Goal: Transaction & Acquisition: Purchase product/service

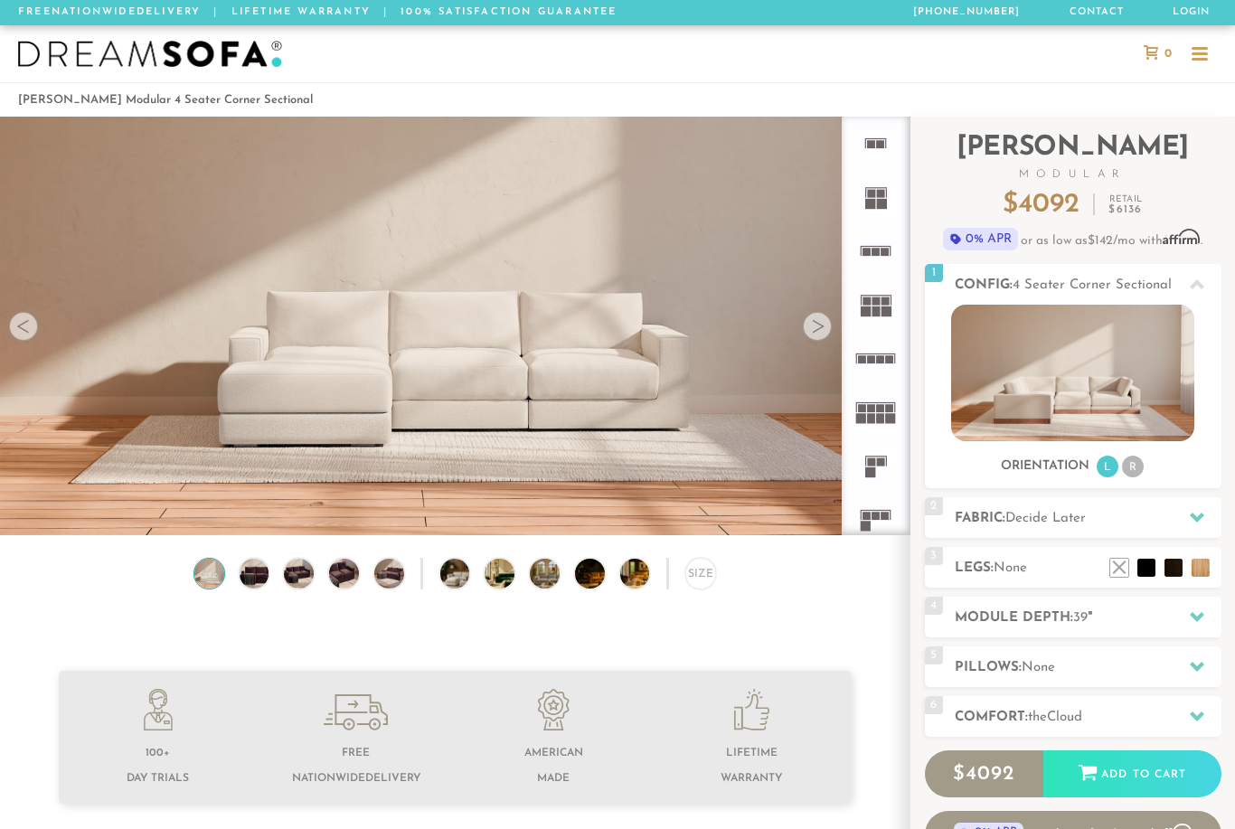
scroll to position [55, 0]
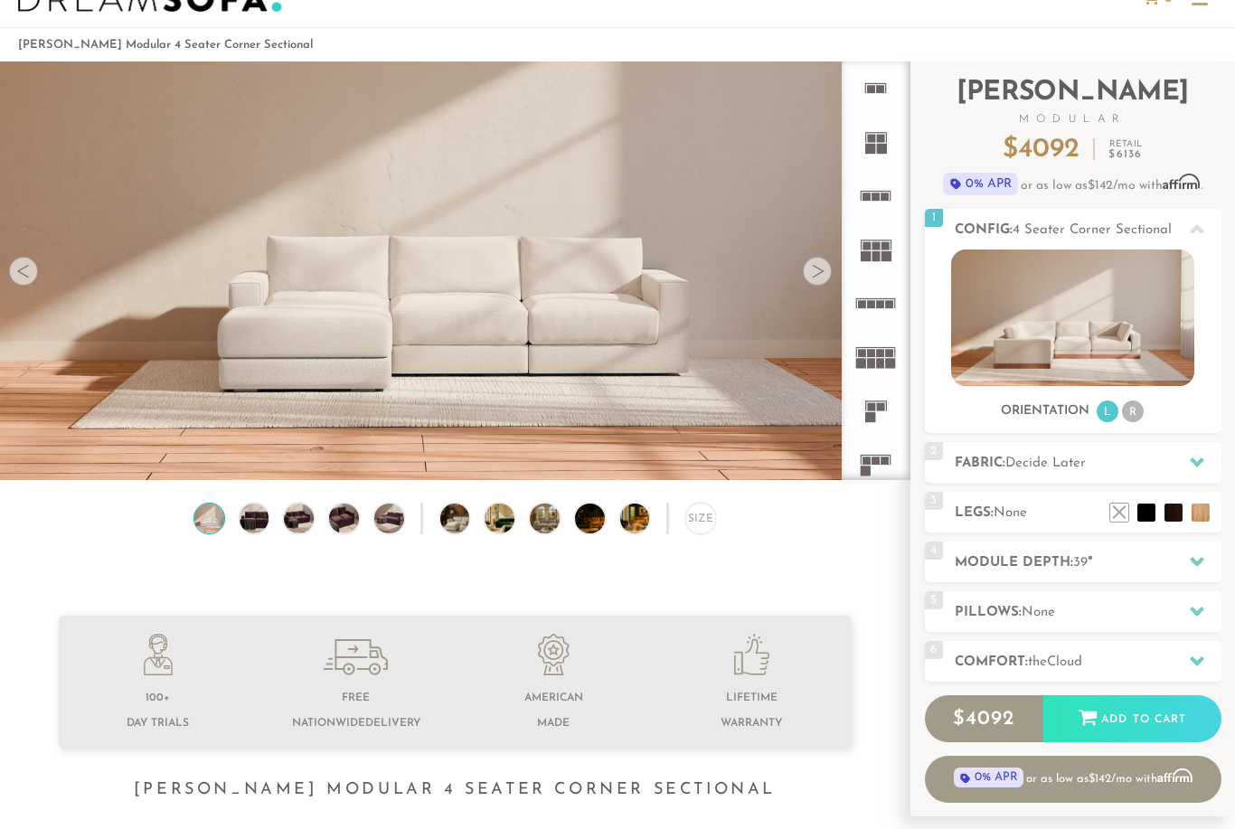
click at [878, 136] on rect at bounding box center [881, 139] width 8 height 8
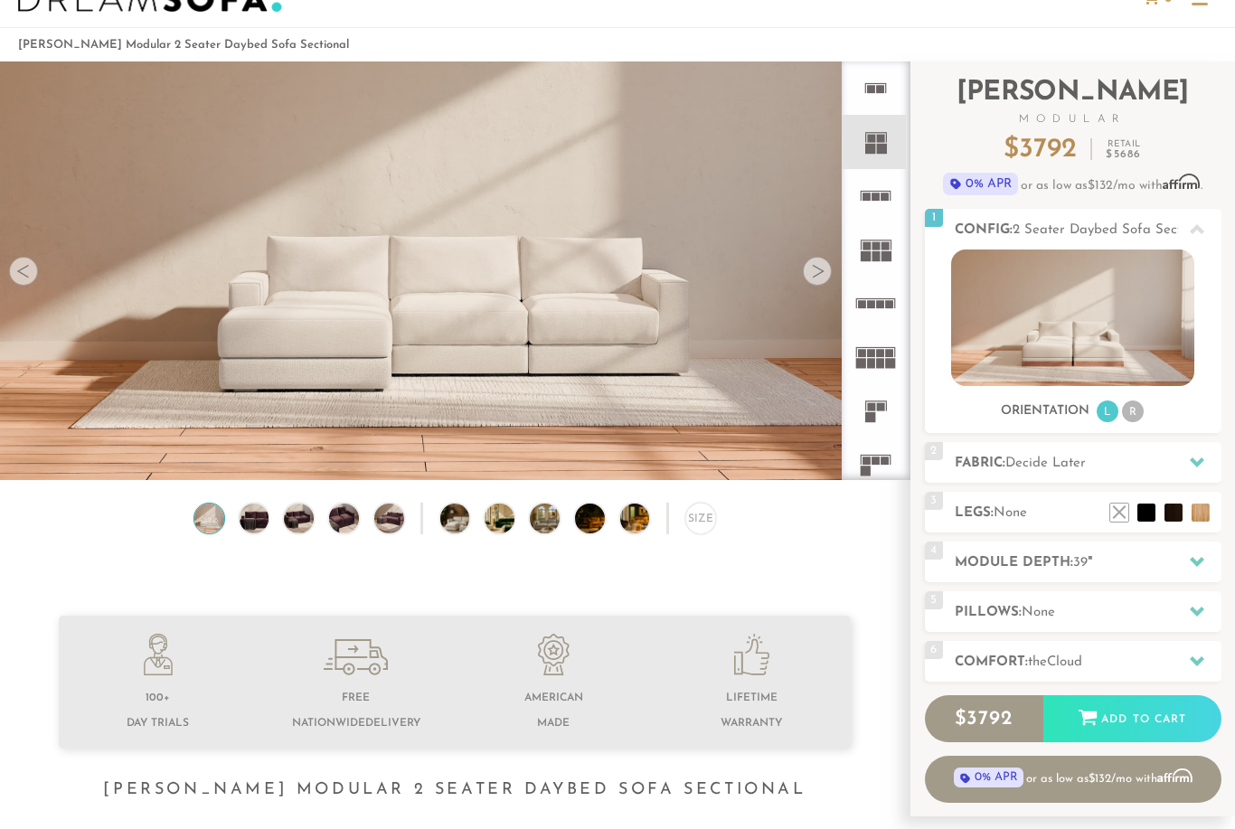
click at [873, 185] on icon at bounding box center [875, 195] width 53 height 53
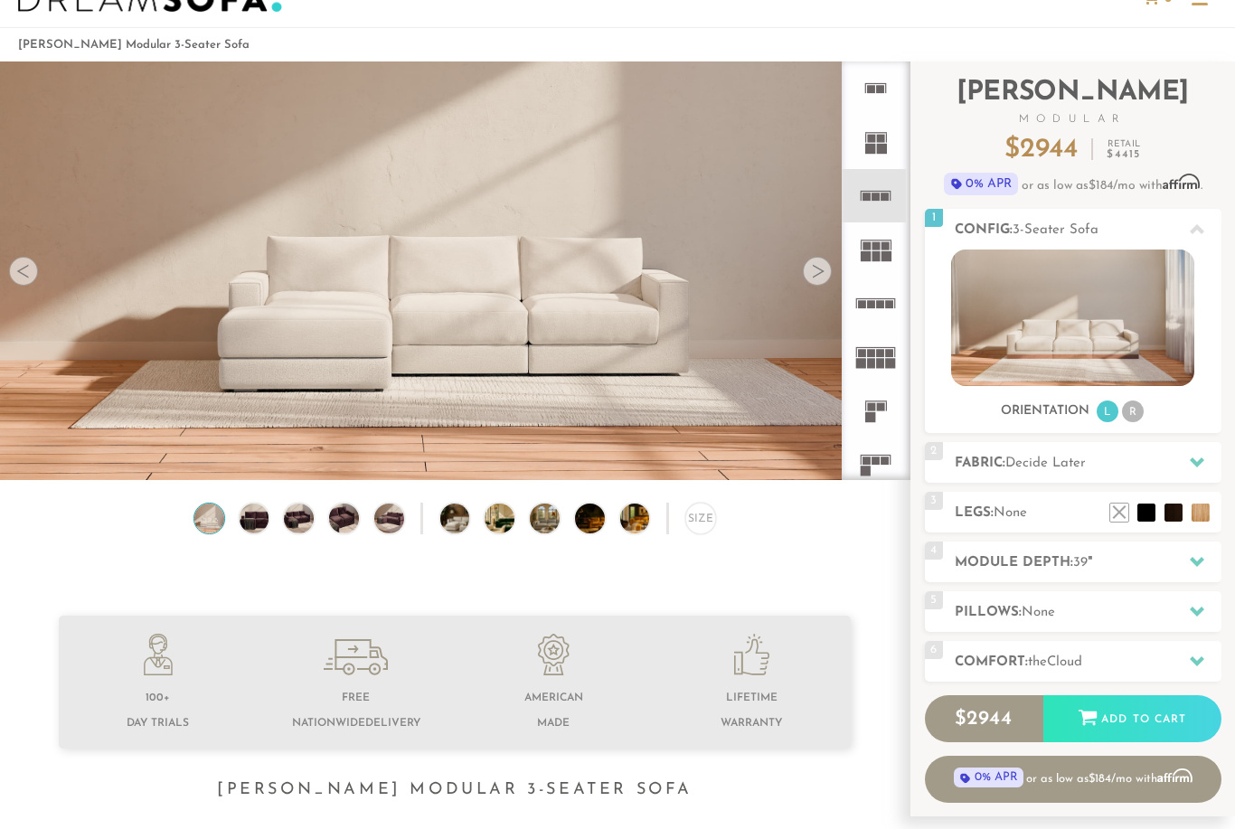
click at [814, 268] on div at bounding box center [817, 271] width 29 height 29
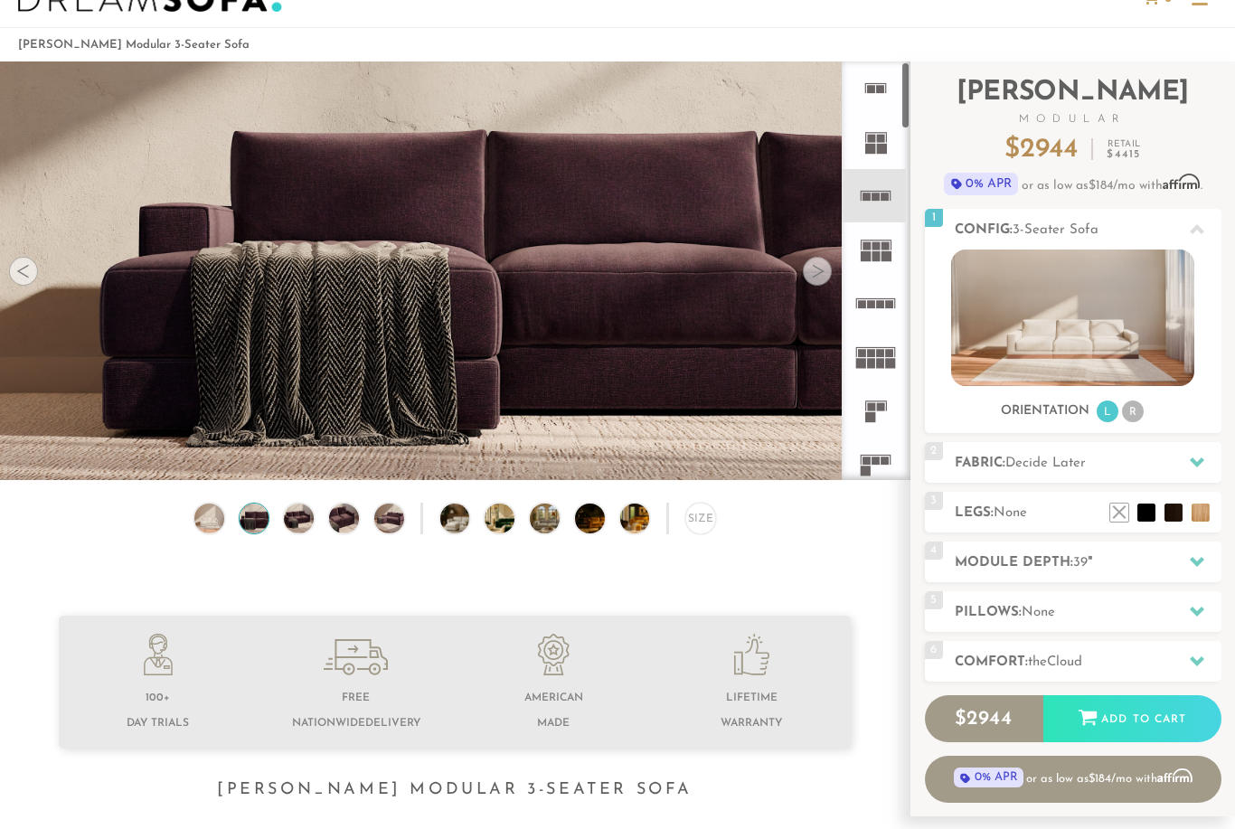
click at [881, 254] on rect at bounding box center [886, 256] width 10 height 10
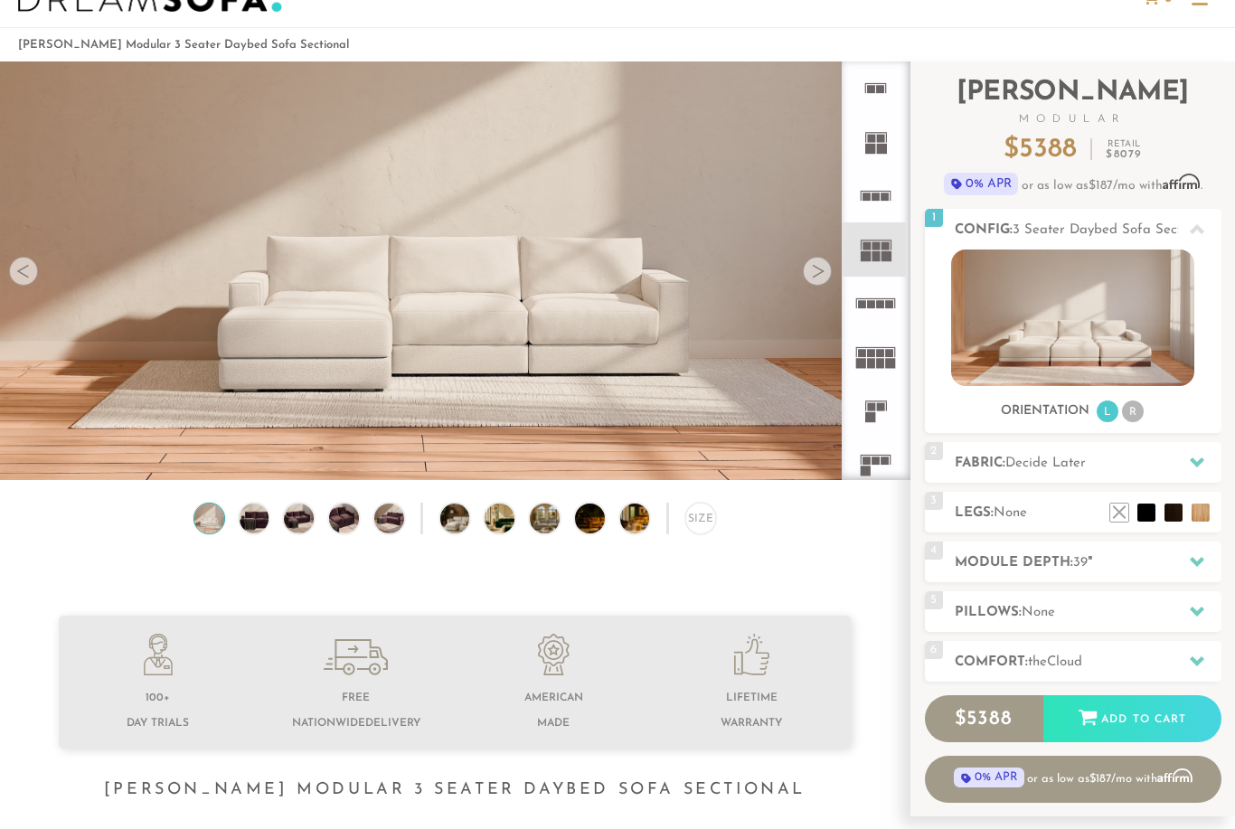
click at [883, 311] on icon at bounding box center [875, 303] width 53 height 53
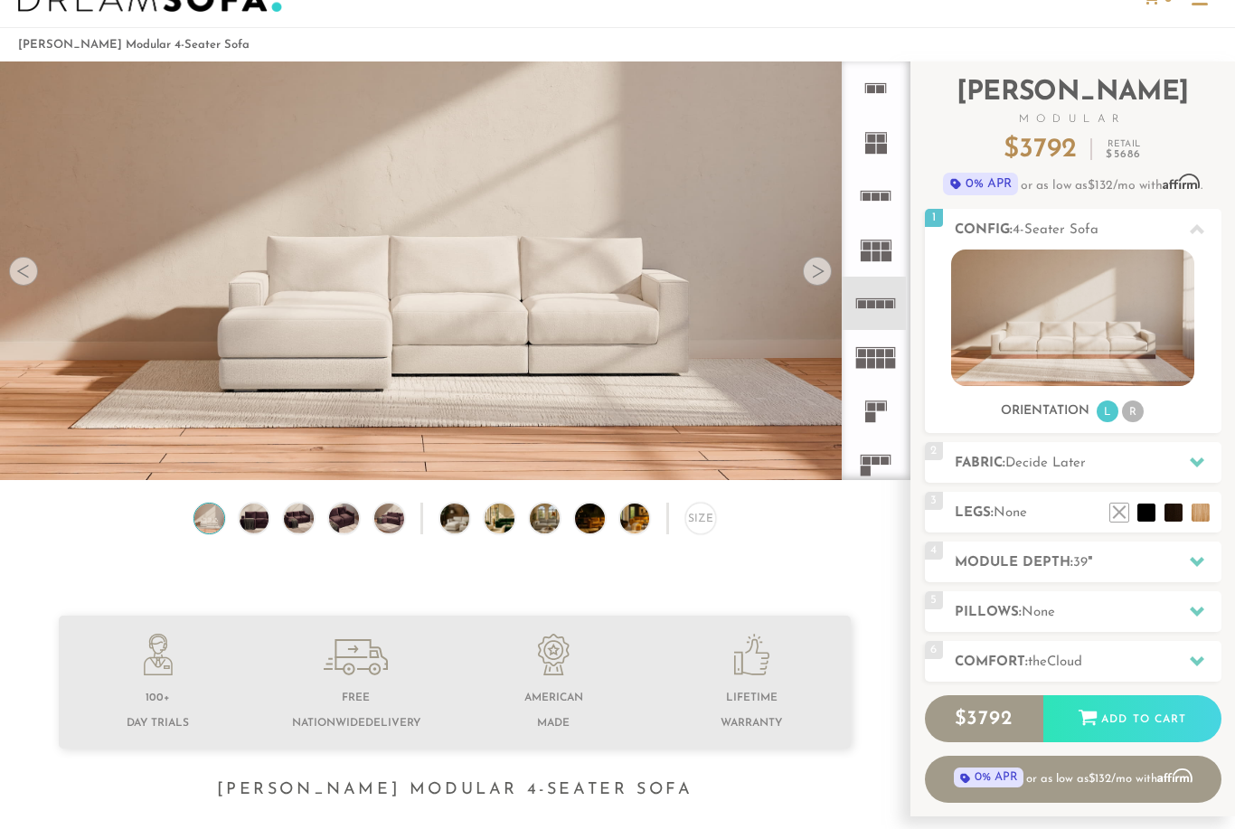
click at [887, 359] on rect at bounding box center [891, 363] width 10 height 10
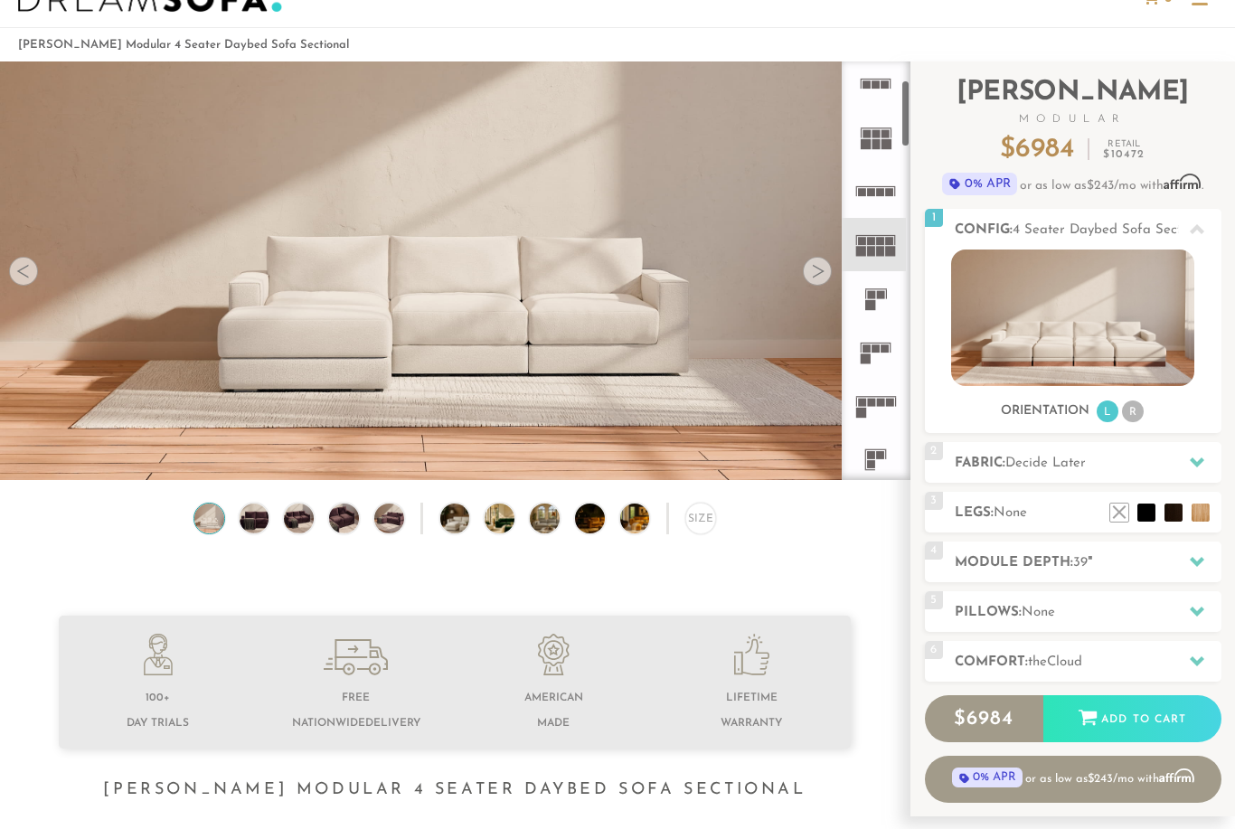
scroll to position [113, 0]
click at [883, 305] on icon at bounding box center [875, 296] width 53 height 53
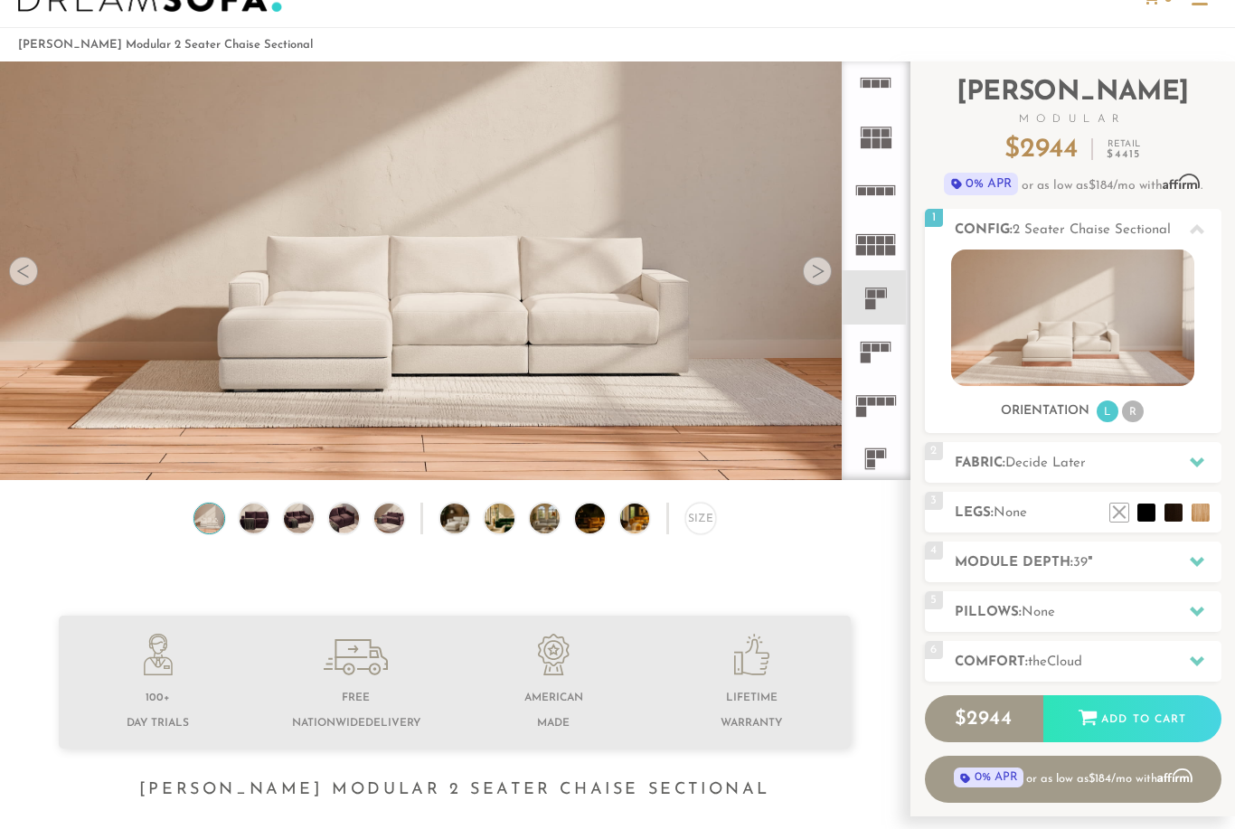
click at [882, 348] on rect at bounding box center [885, 347] width 8 height 8
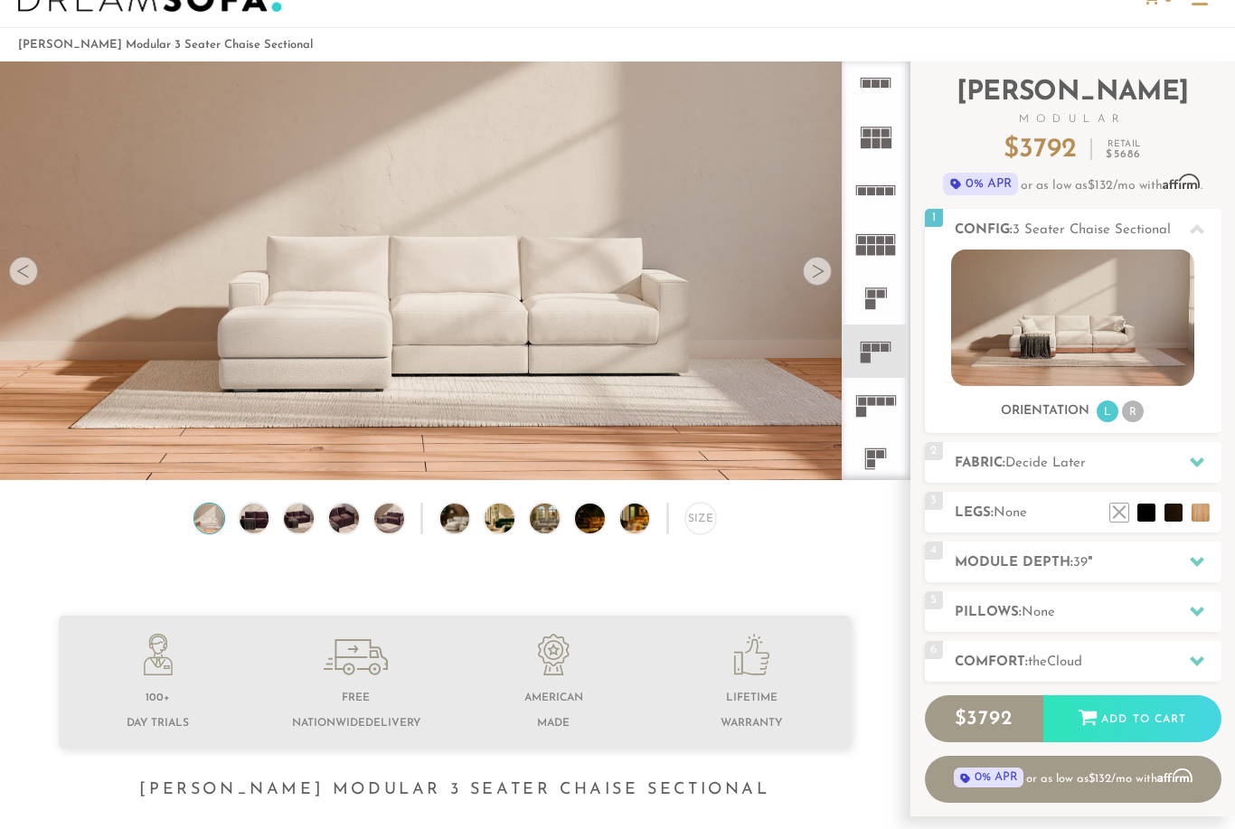
click at [878, 401] on rect at bounding box center [881, 402] width 8 height 8
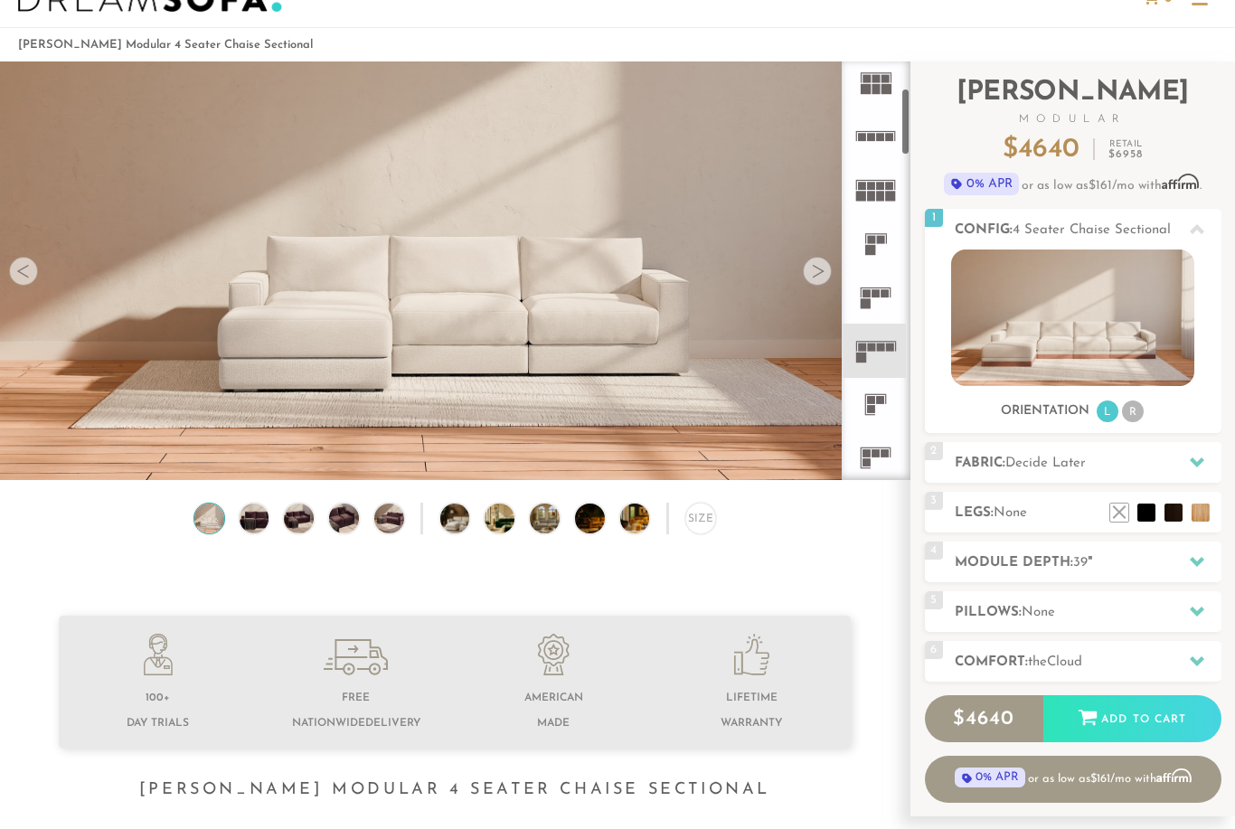
scroll to position [180, 0]
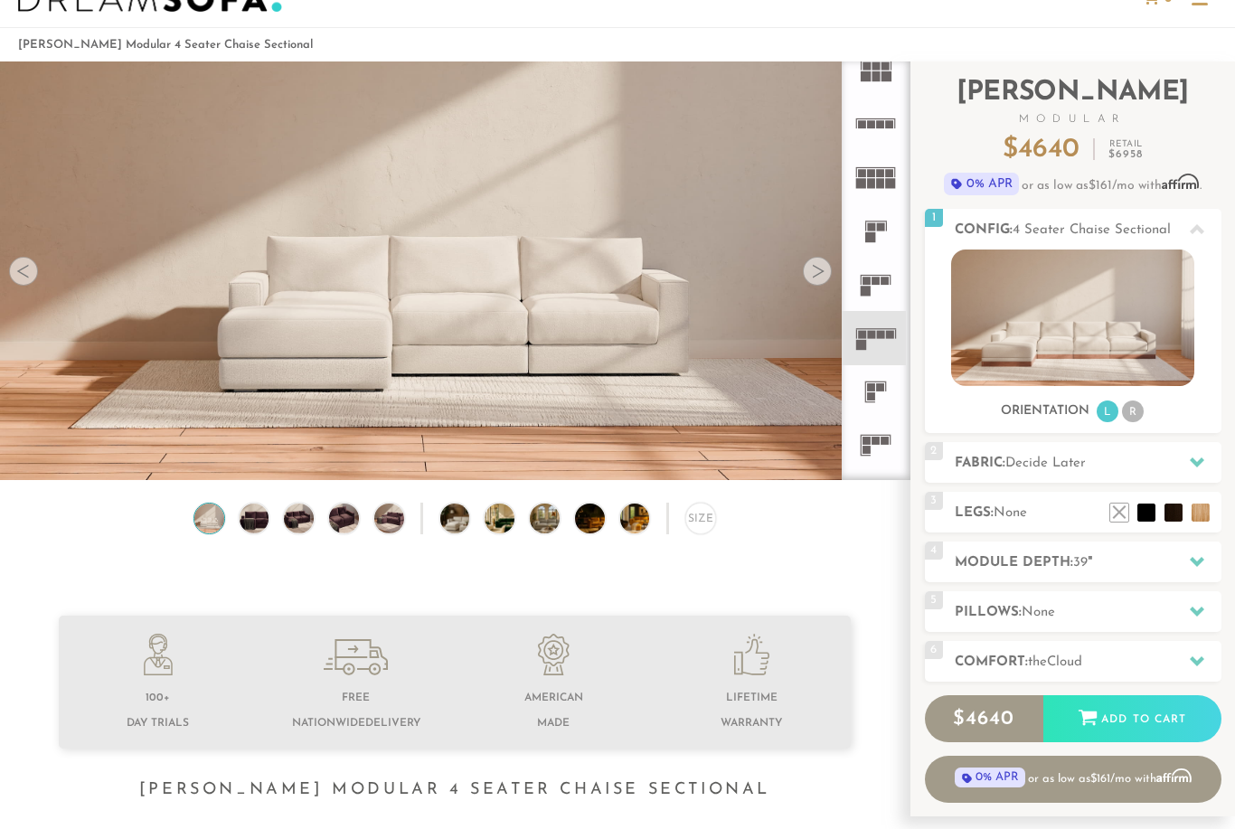
click at [882, 392] on icon at bounding box center [875, 391] width 53 height 53
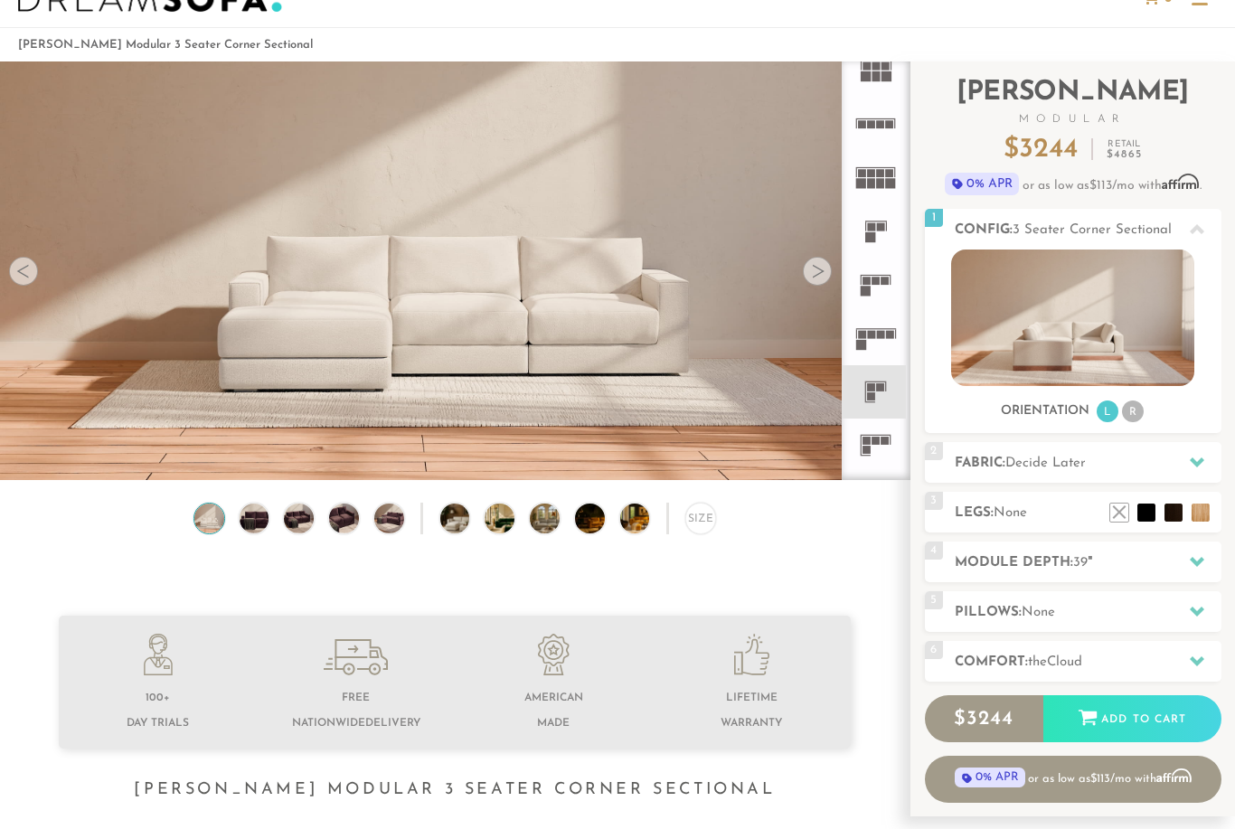
click at [887, 437] on icon at bounding box center [875, 444] width 53 height 53
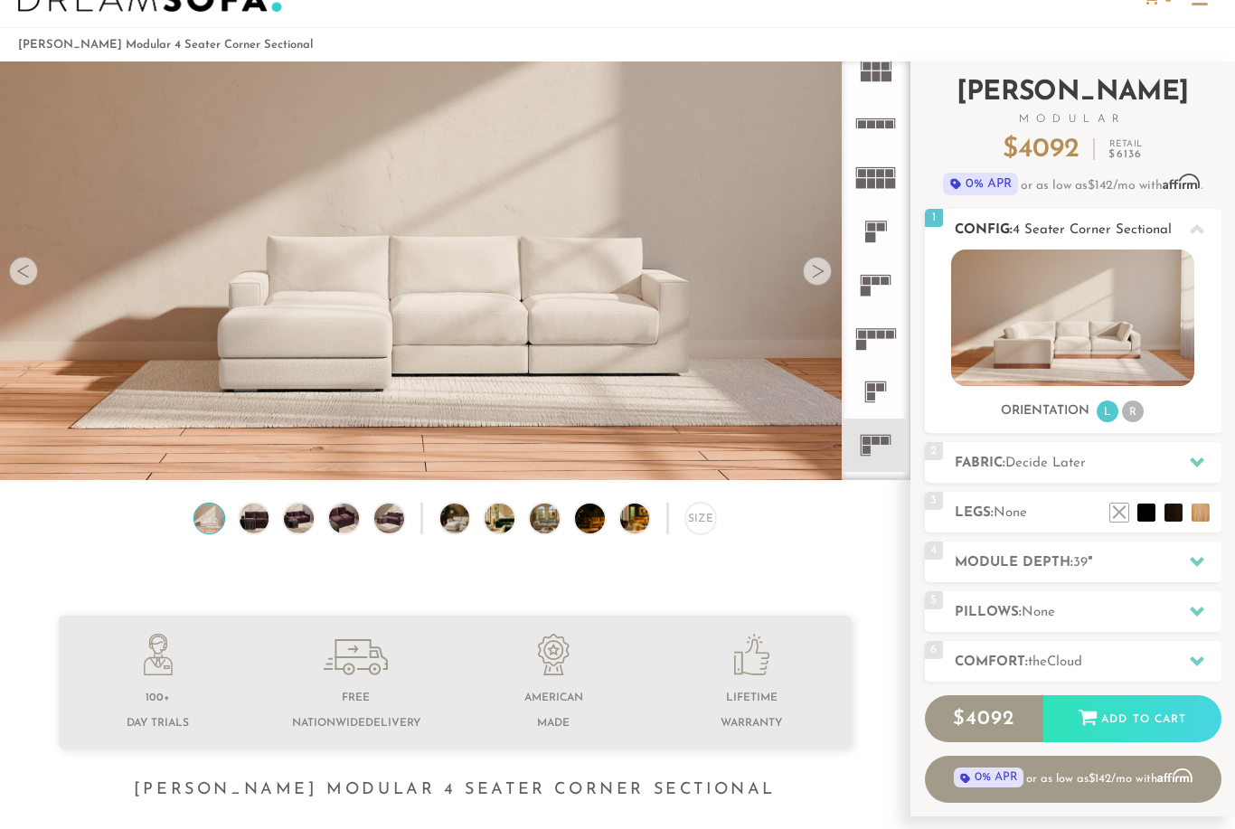
click at [1132, 403] on li "R" at bounding box center [1133, 411] width 22 height 22
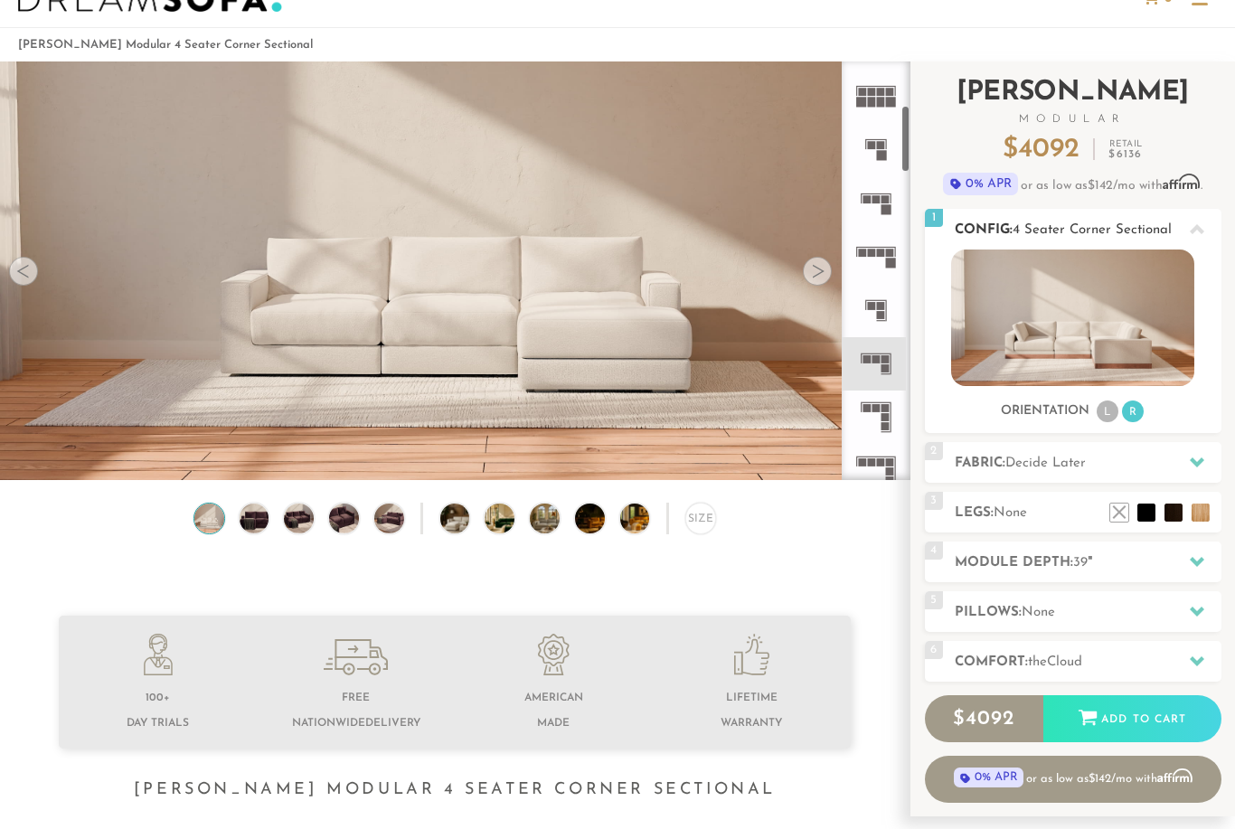
scroll to position [277, 0]
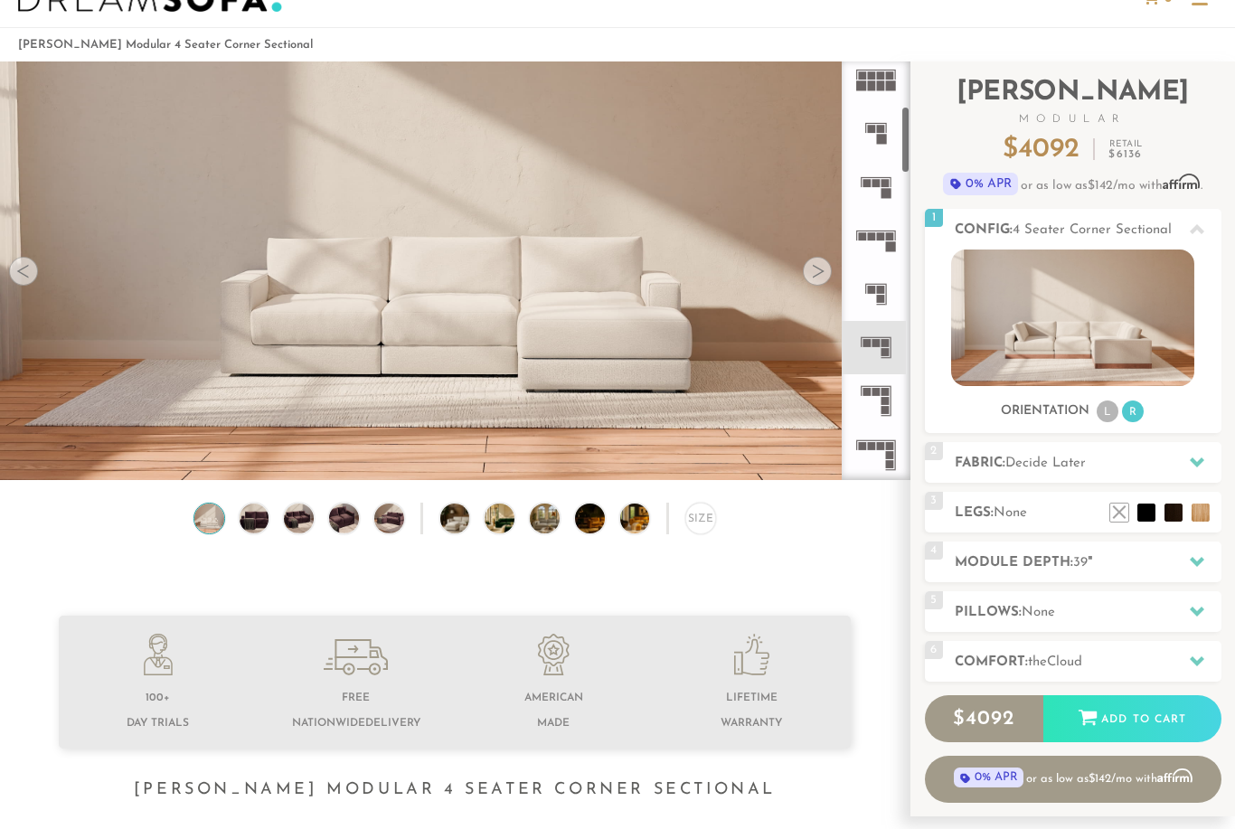
click at [889, 387] on rect at bounding box center [875, 386] width 31 height 1
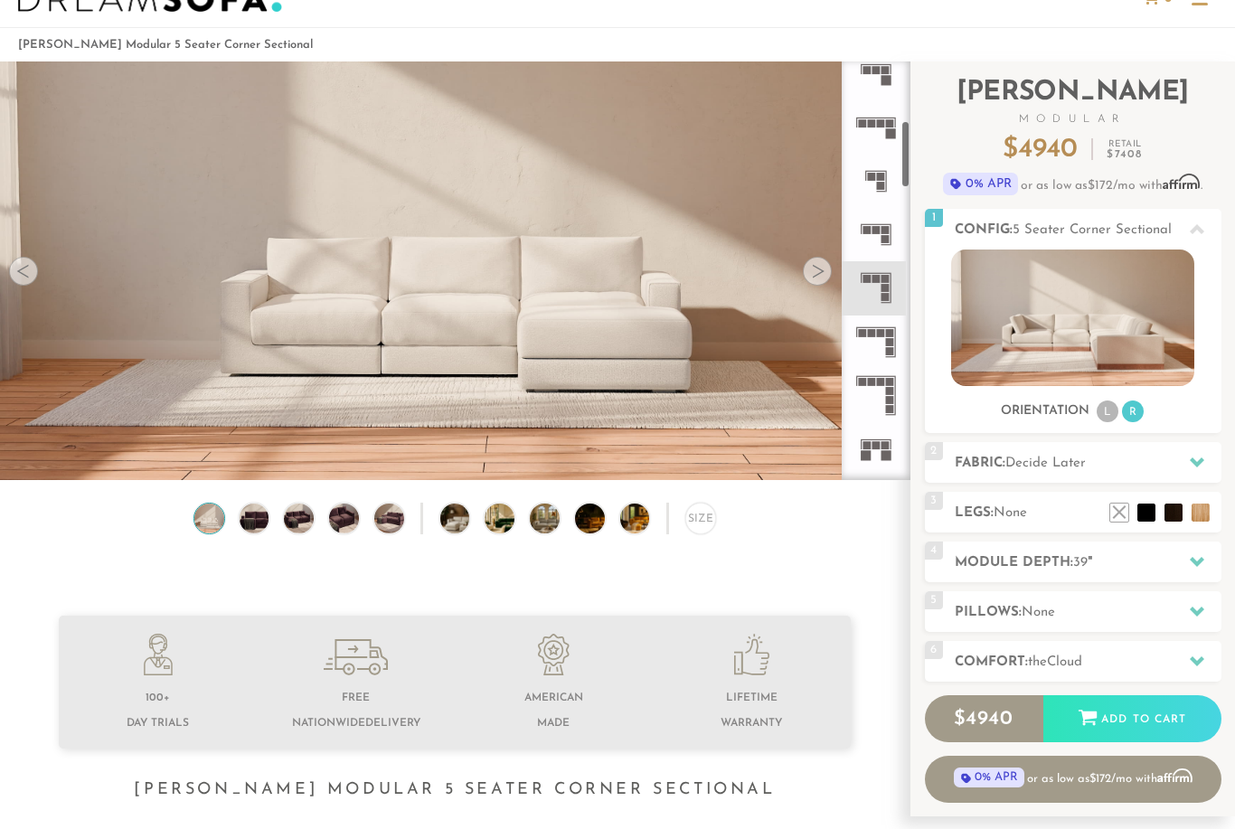
scroll to position [410, 0]
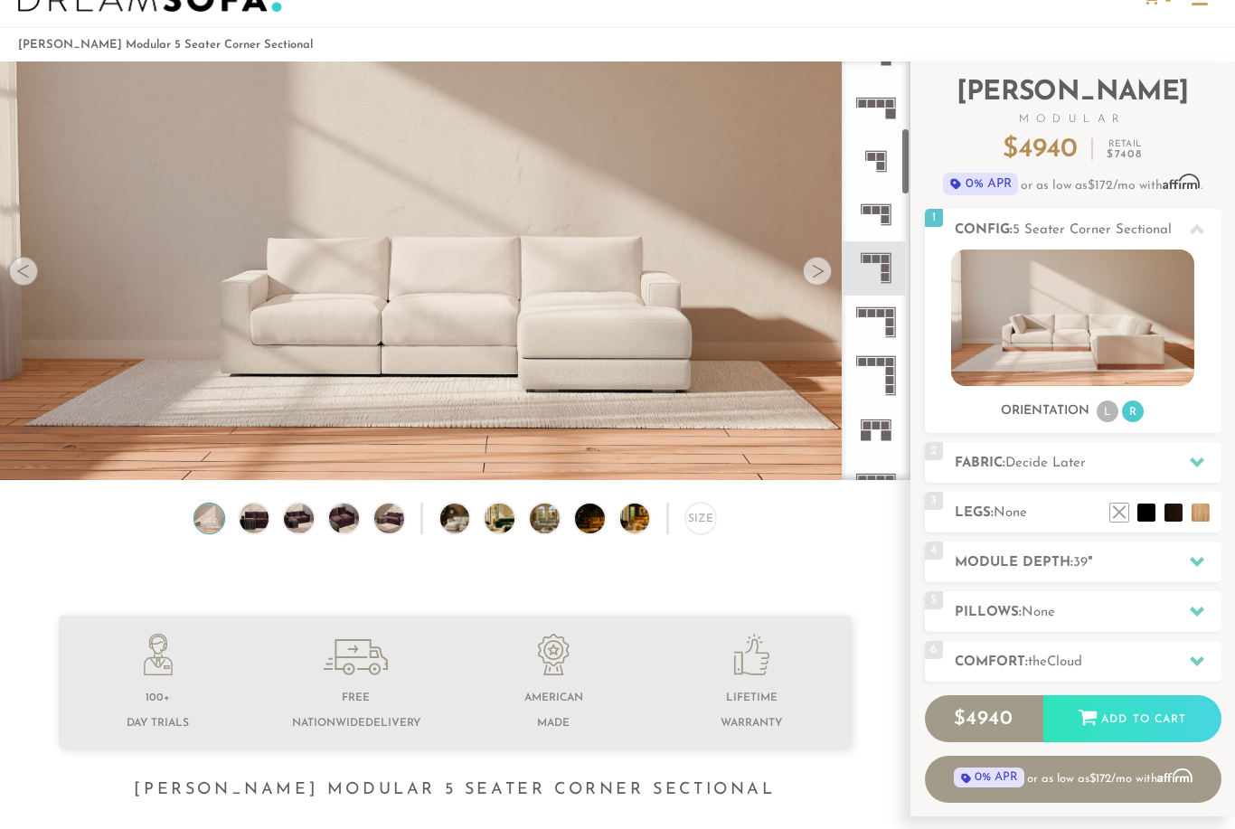
click at [885, 420] on rect at bounding box center [875, 419] width 31 height 1
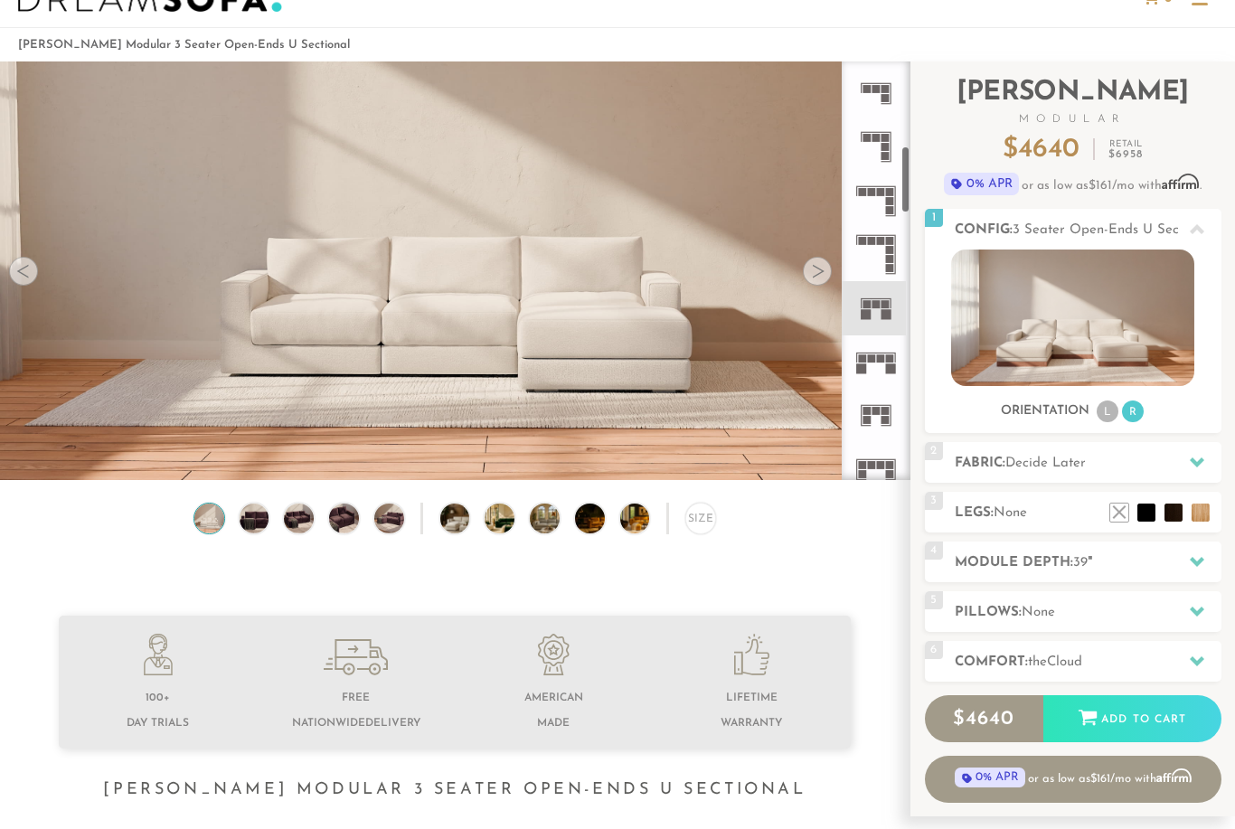
scroll to position [535, 0]
click at [887, 362] on rect at bounding box center [891, 365] width 10 height 10
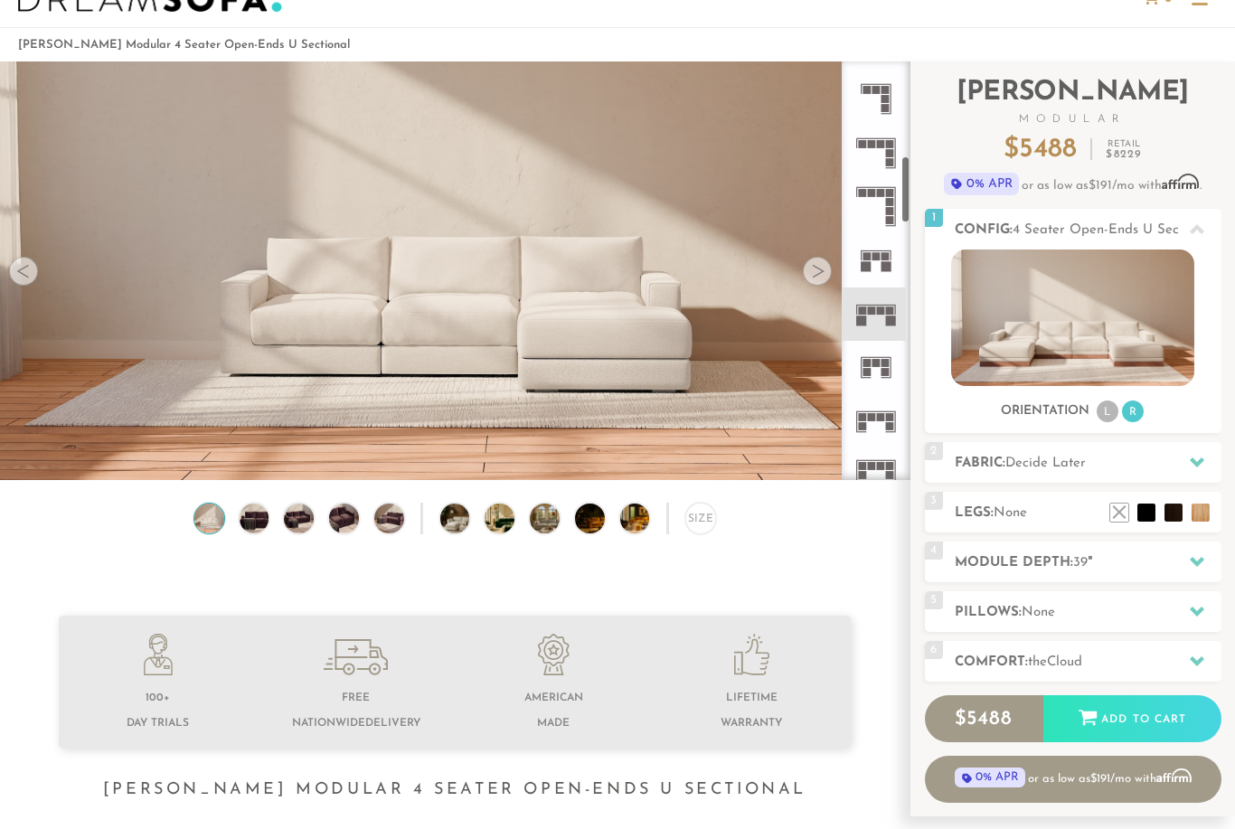
scroll to position [580, 0]
click at [878, 413] on rect at bounding box center [881, 416] width 8 height 8
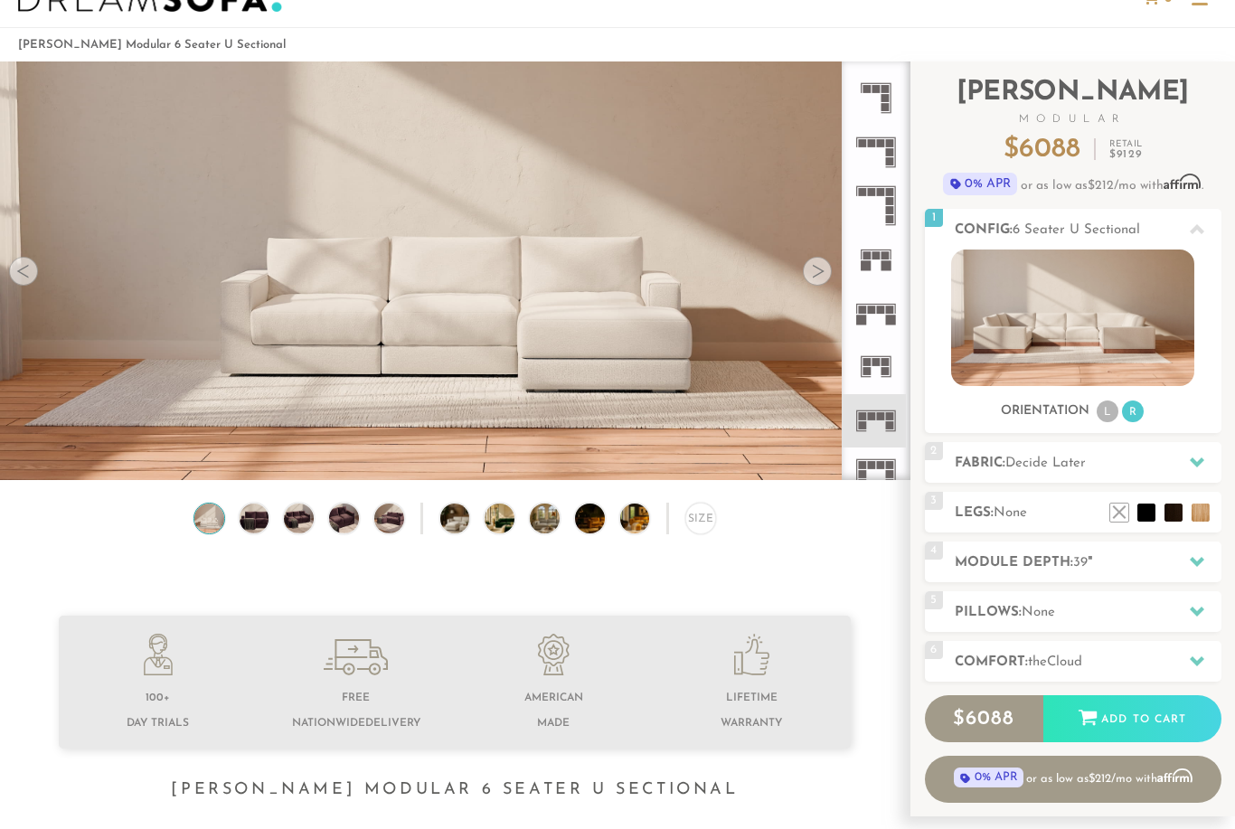
click at [886, 372] on rect at bounding box center [885, 372] width 8 height 8
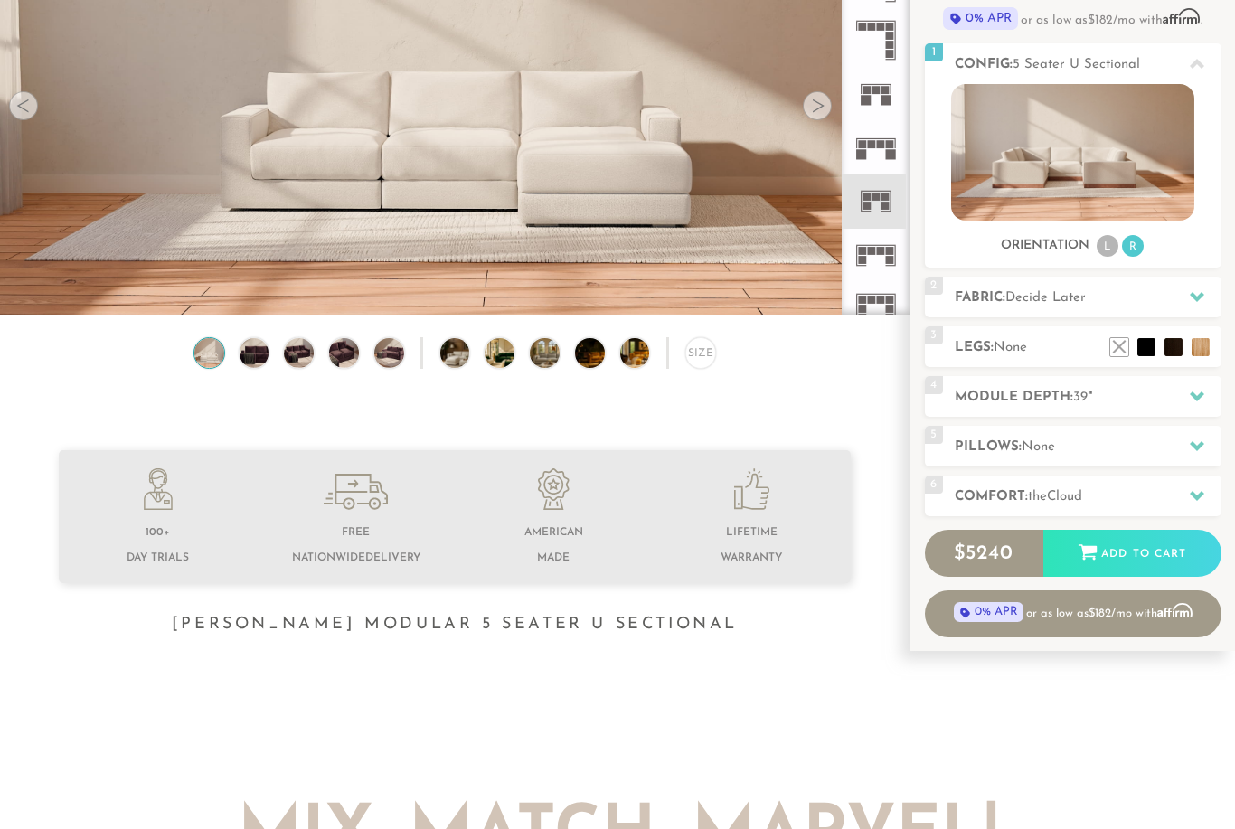
scroll to position [223, 0]
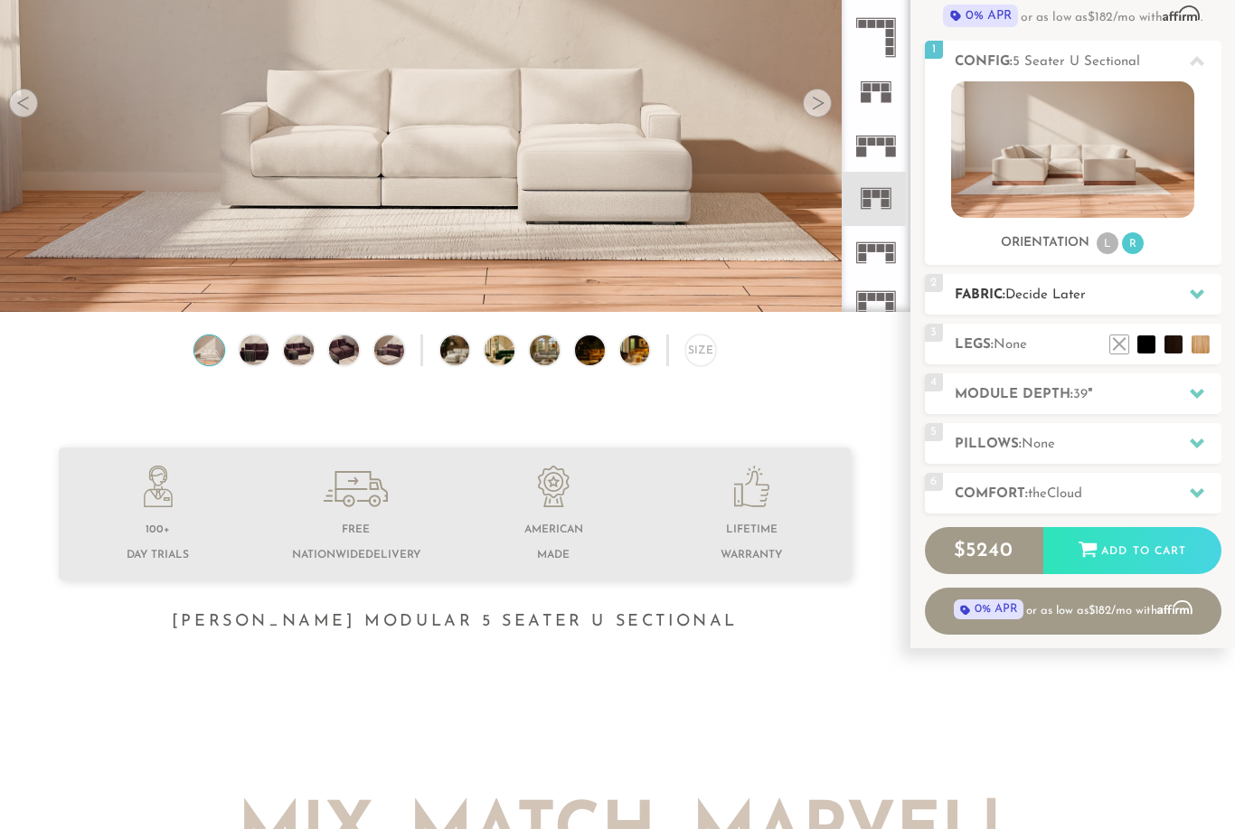
click at [1195, 289] on icon at bounding box center [1196, 293] width 14 height 14
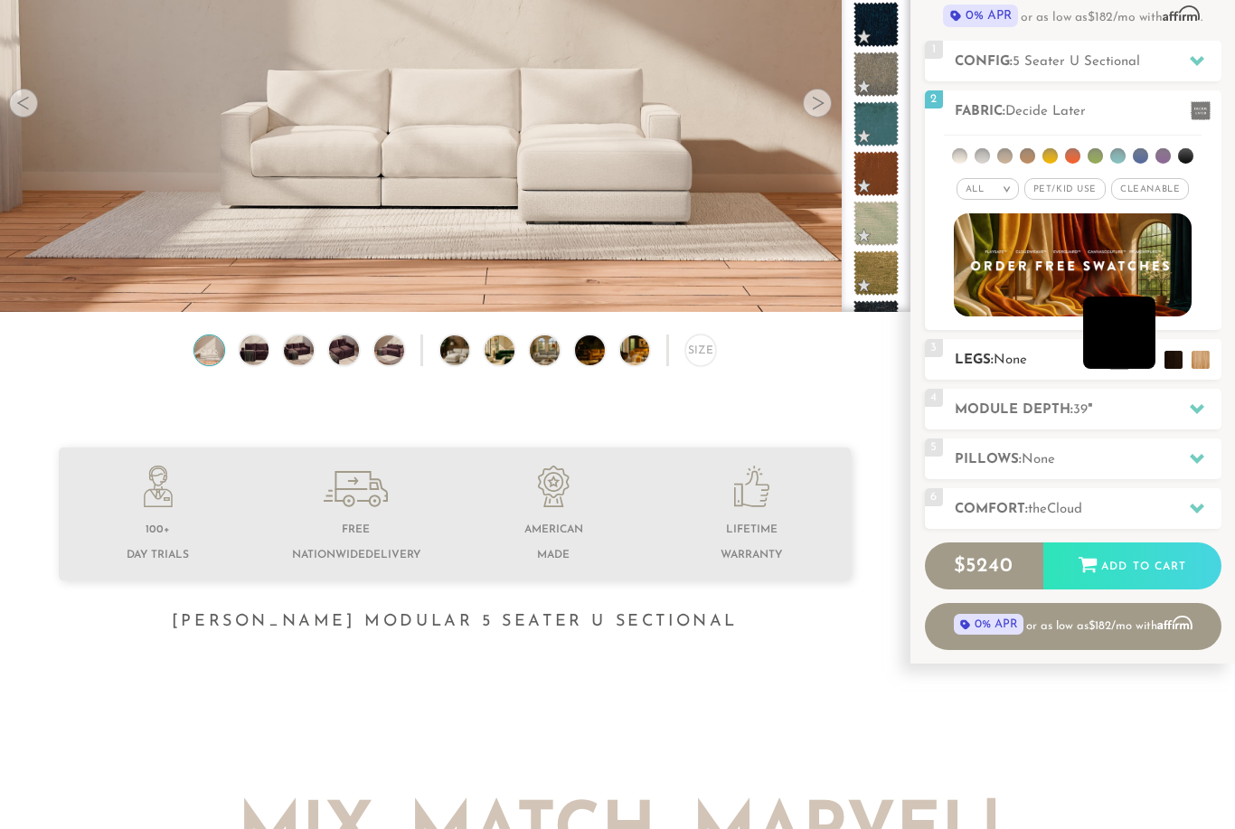
click at [1145, 361] on li at bounding box center [1119, 332] width 72 height 72
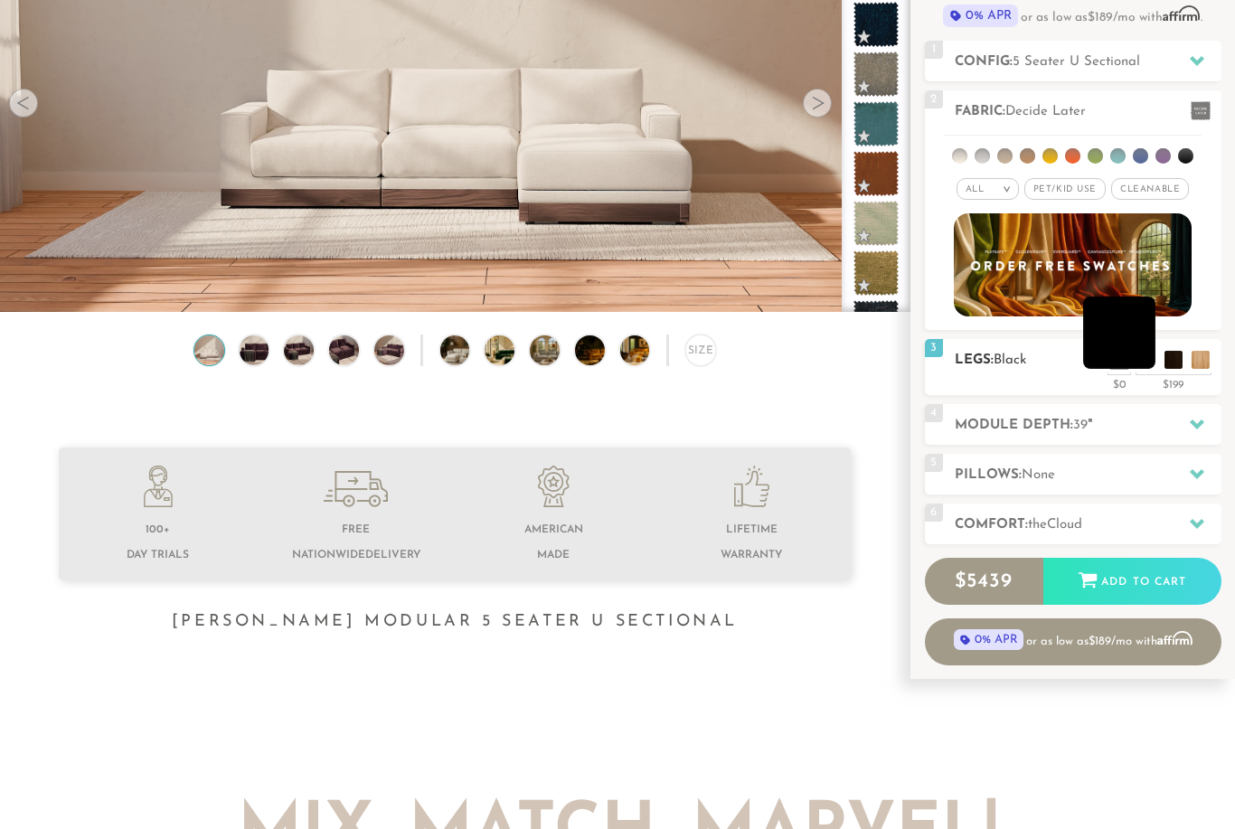
click at [1160, 360] on ul at bounding box center [1159, 355] width 108 height 27
click at [1173, 359] on li at bounding box center [1146, 332] width 72 height 72
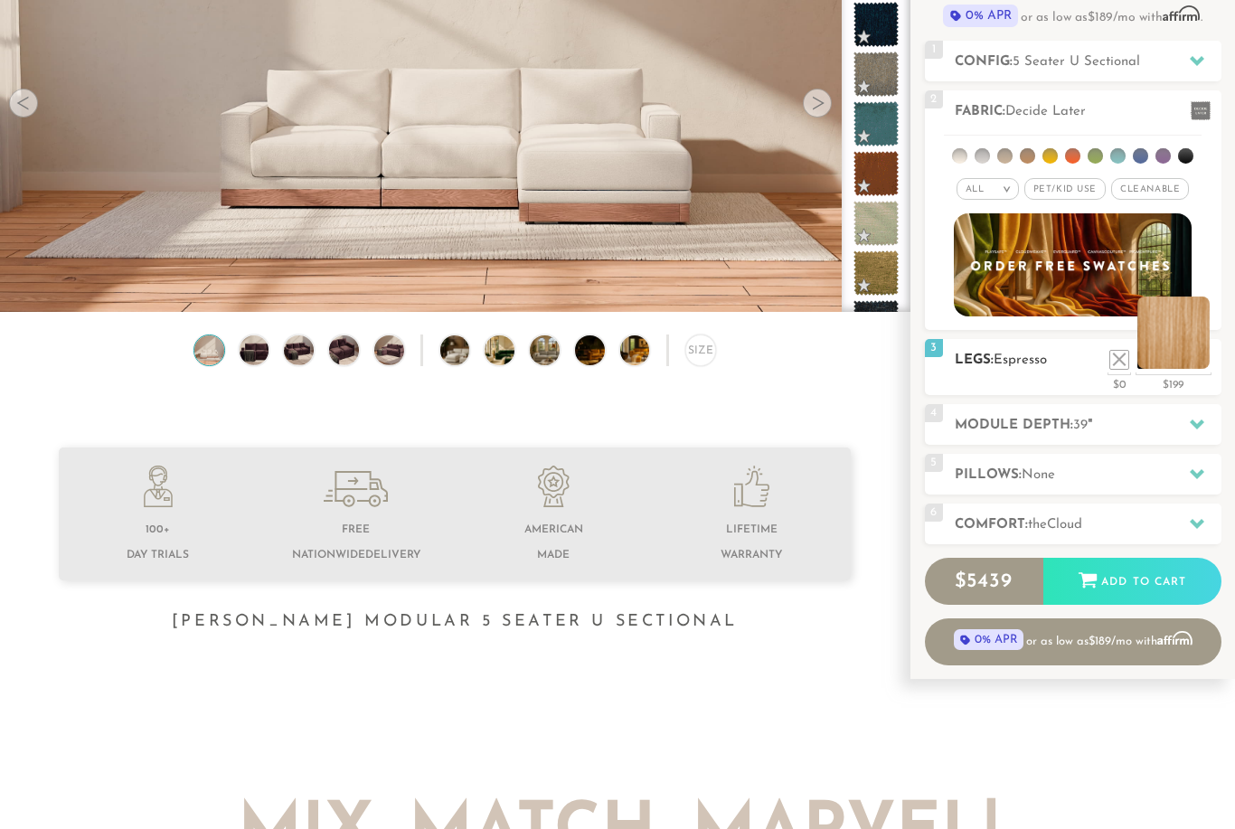
click at [1196, 354] on li at bounding box center [1173, 332] width 72 height 72
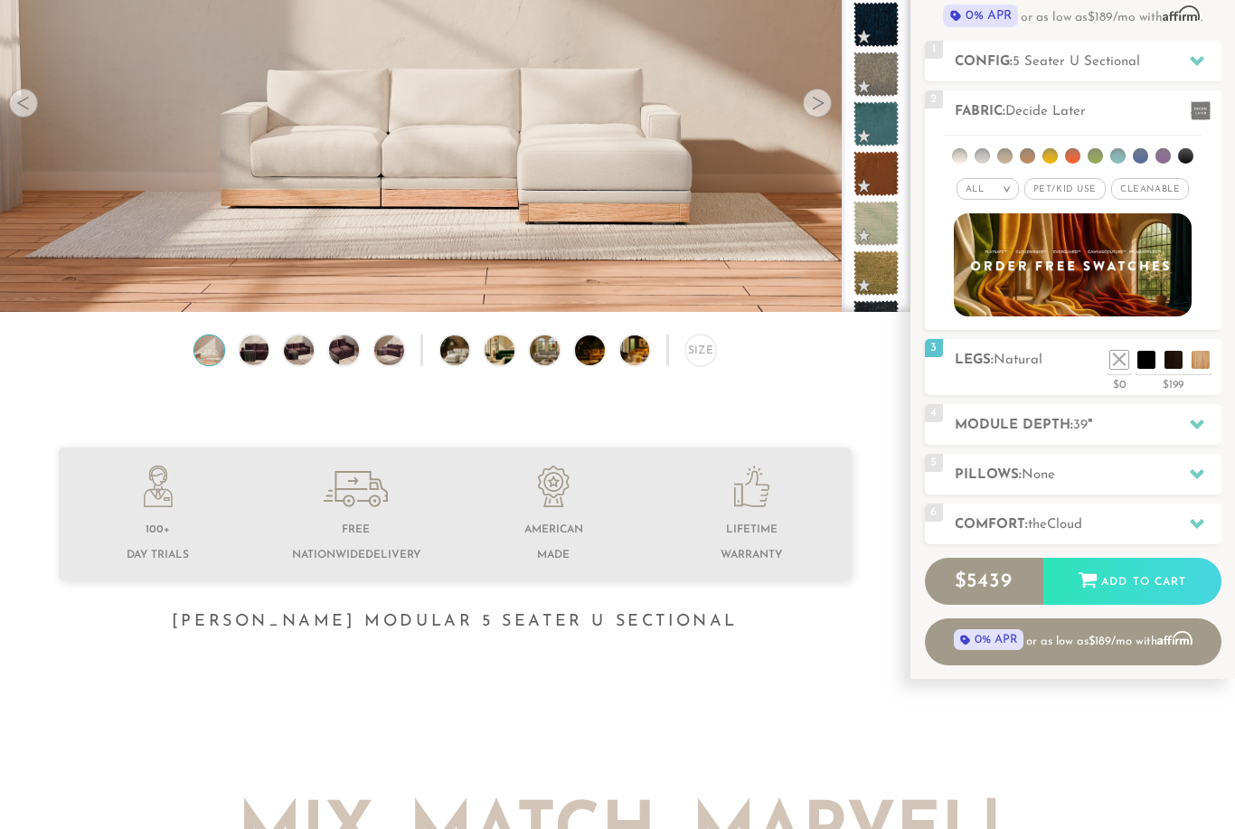
click at [1139, 361] on li at bounding box center [1119, 332] width 72 height 72
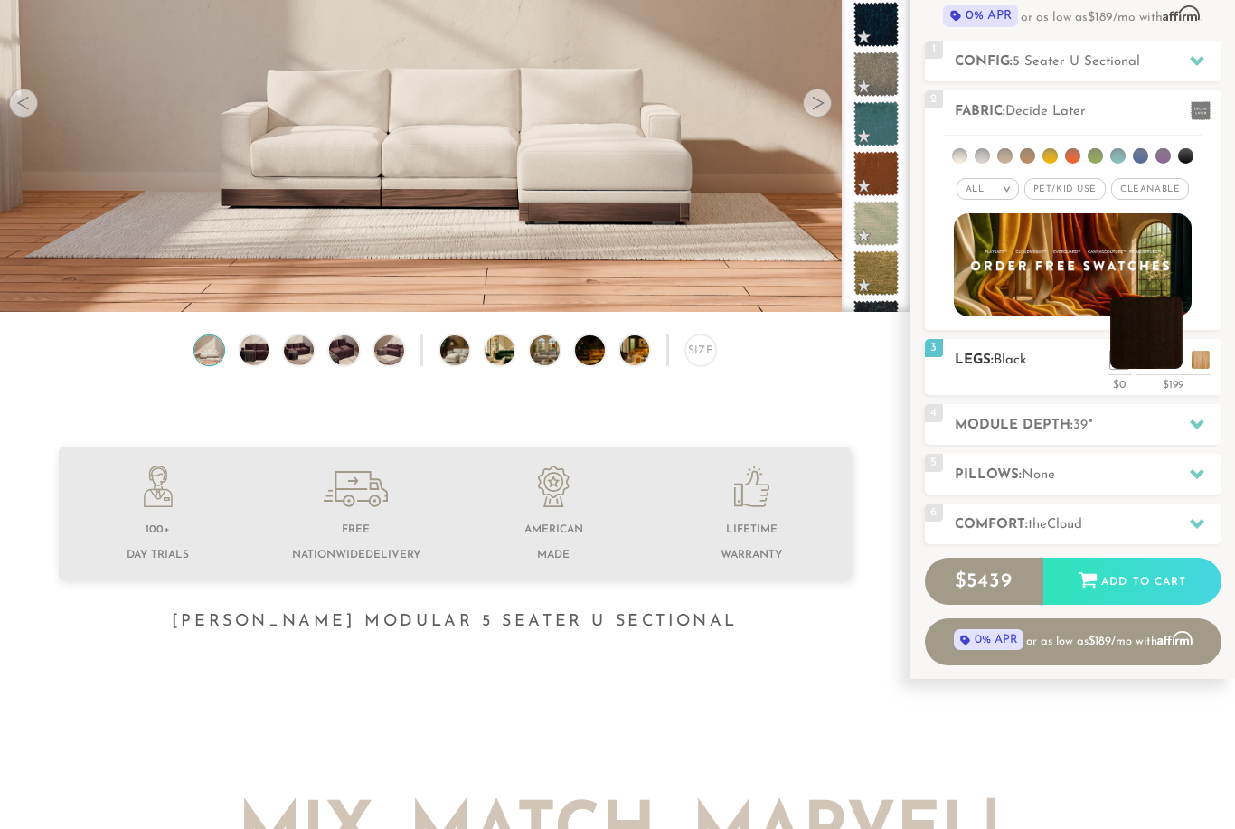
click at [1164, 362] on li at bounding box center [1146, 332] width 72 height 72
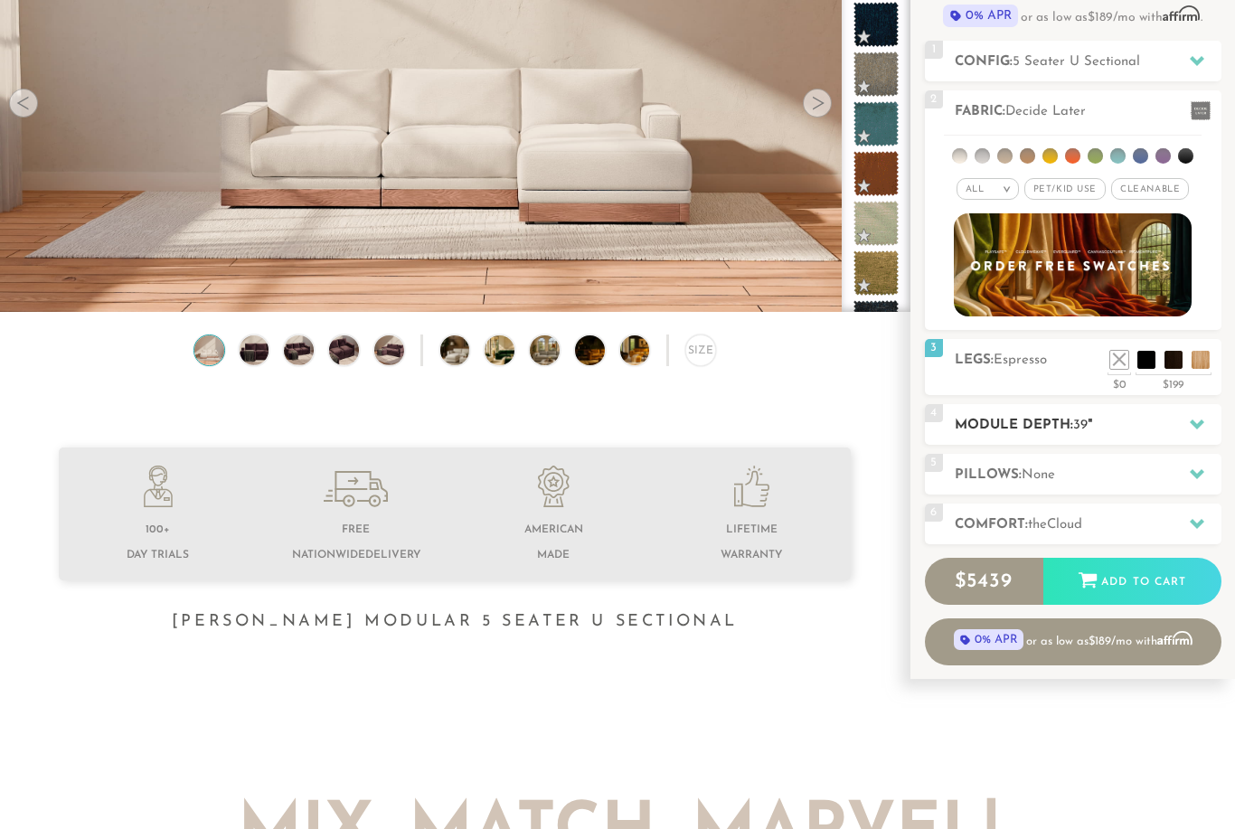
click at [1127, 408] on div "4 Module Depth: 39 "" at bounding box center [1073, 424] width 296 height 41
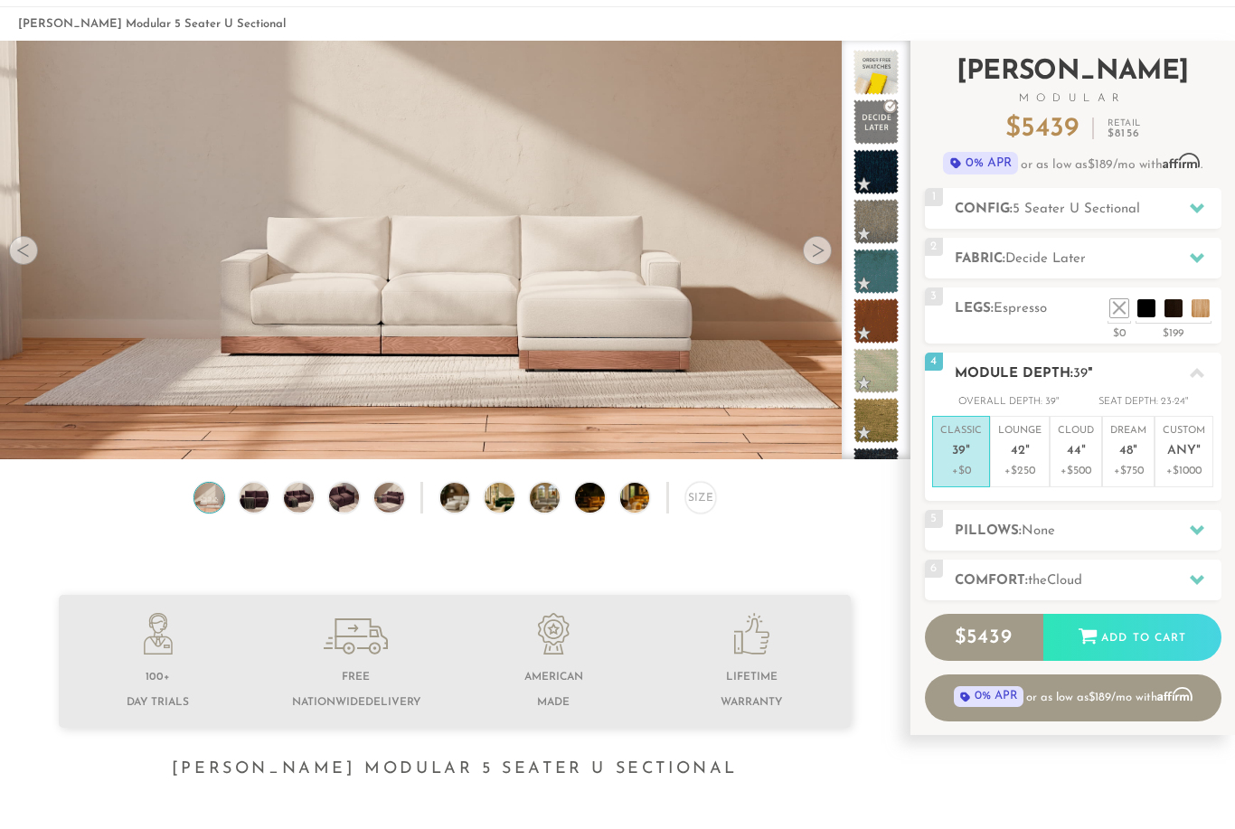
scroll to position [75, 0]
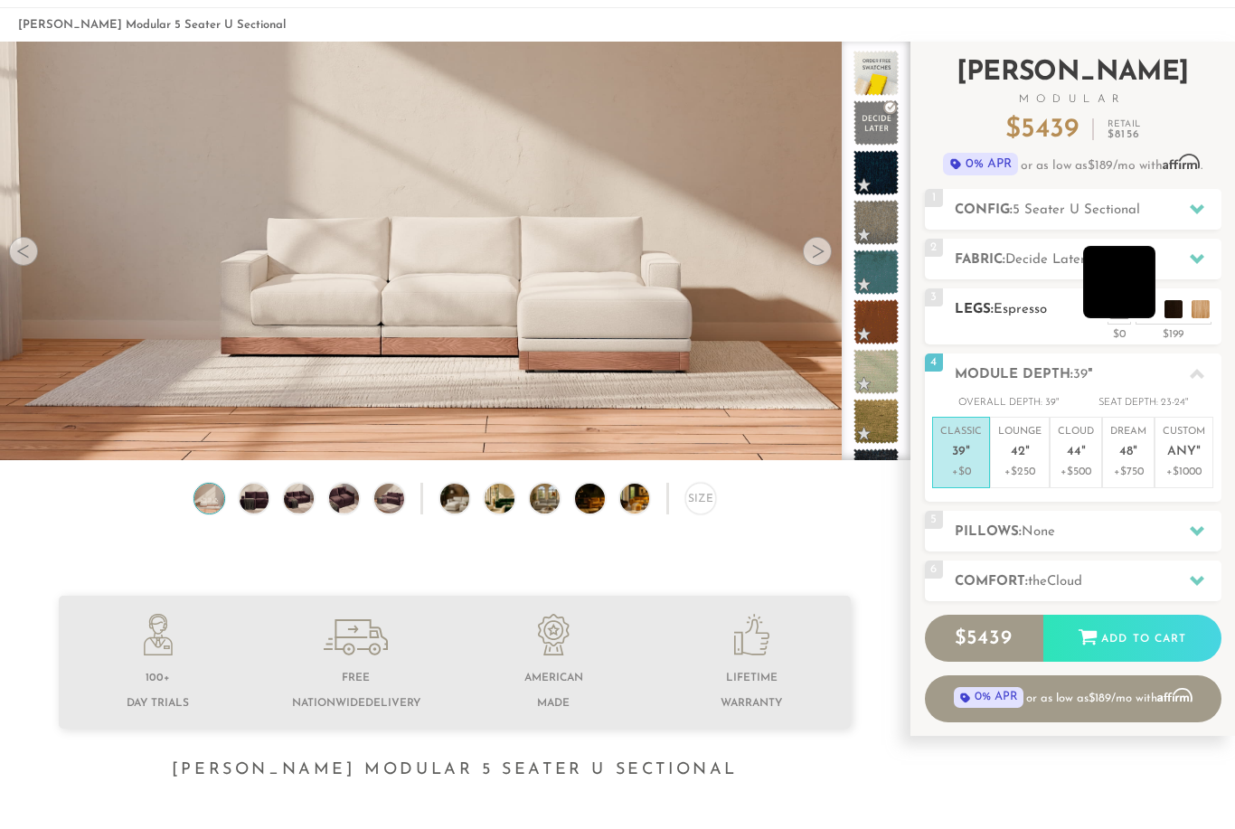
click at [1142, 312] on li at bounding box center [1119, 282] width 72 height 72
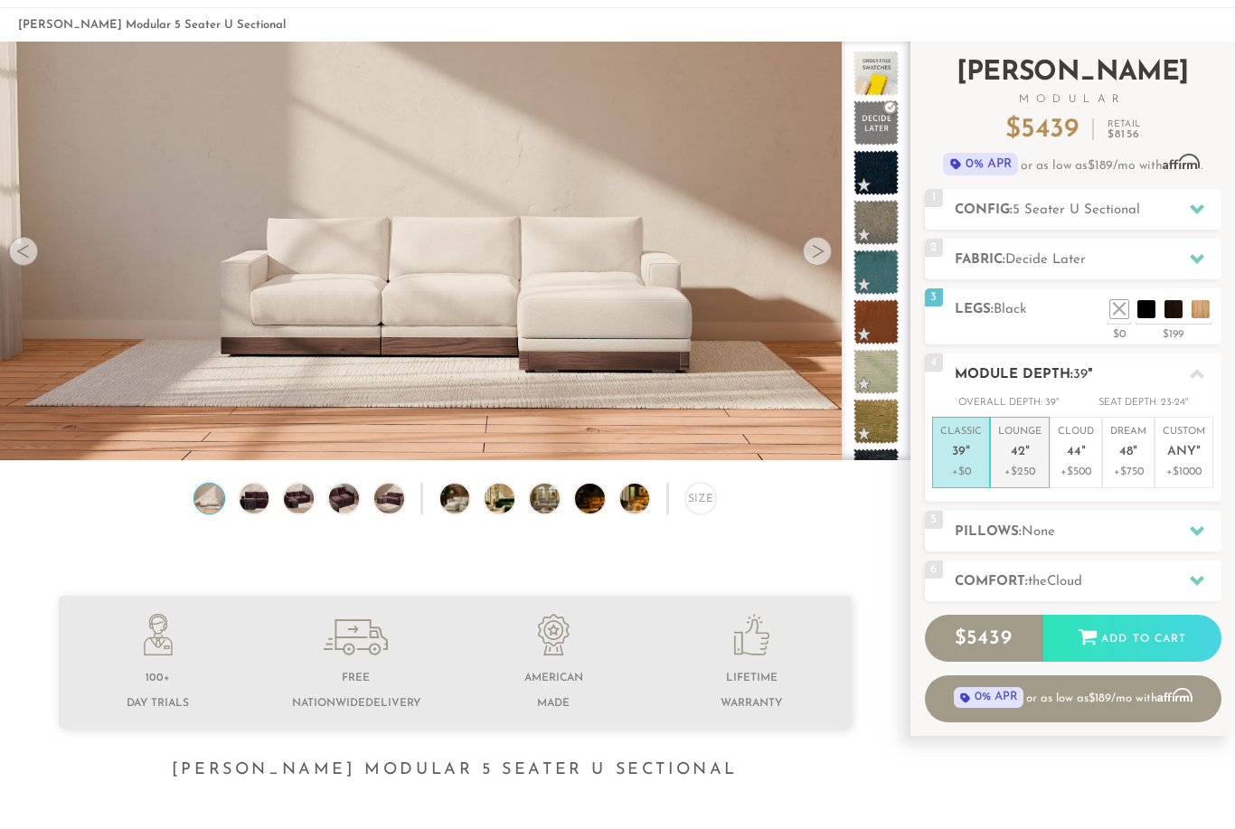
click at [1037, 452] on p "Lounge 42 "" at bounding box center [1019, 444] width 43 height 39
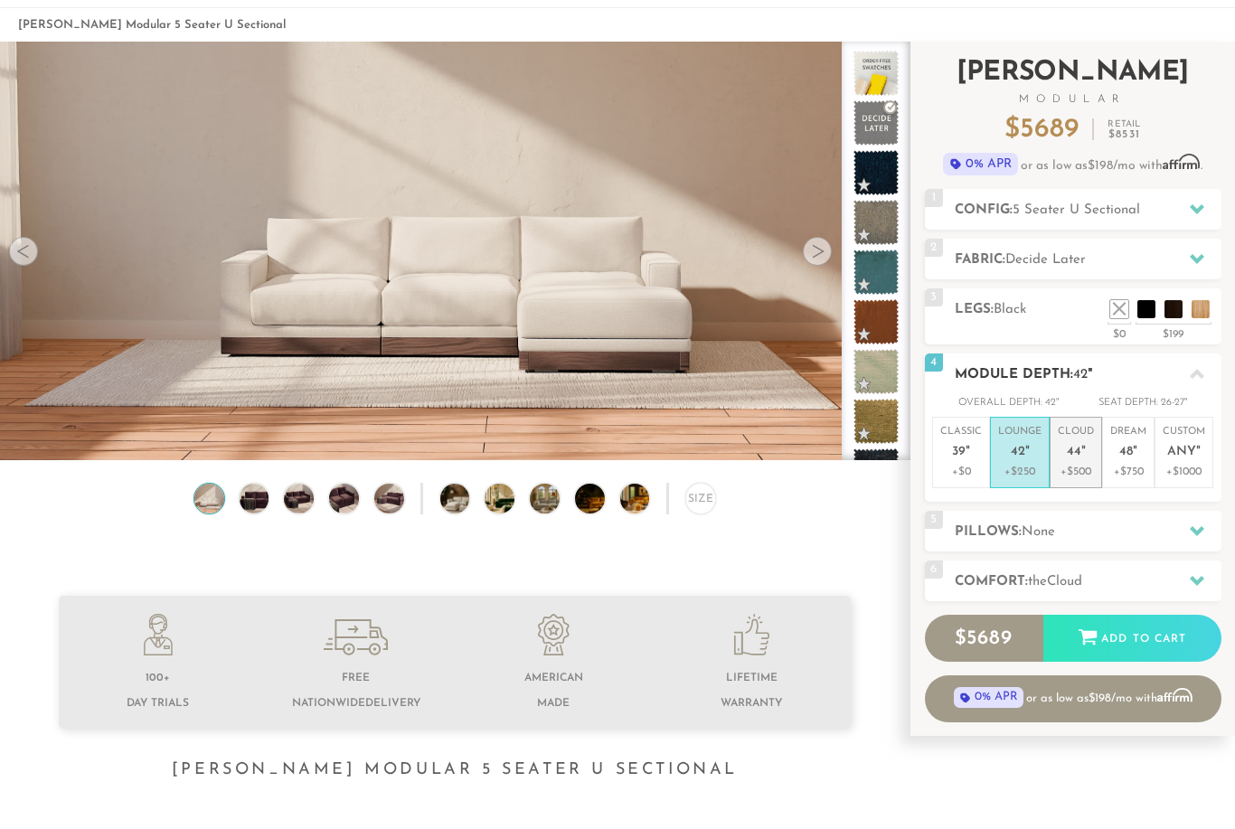
click at [1074, 451] on span "44" at bounding box center [1073, 452] width 14 height 15
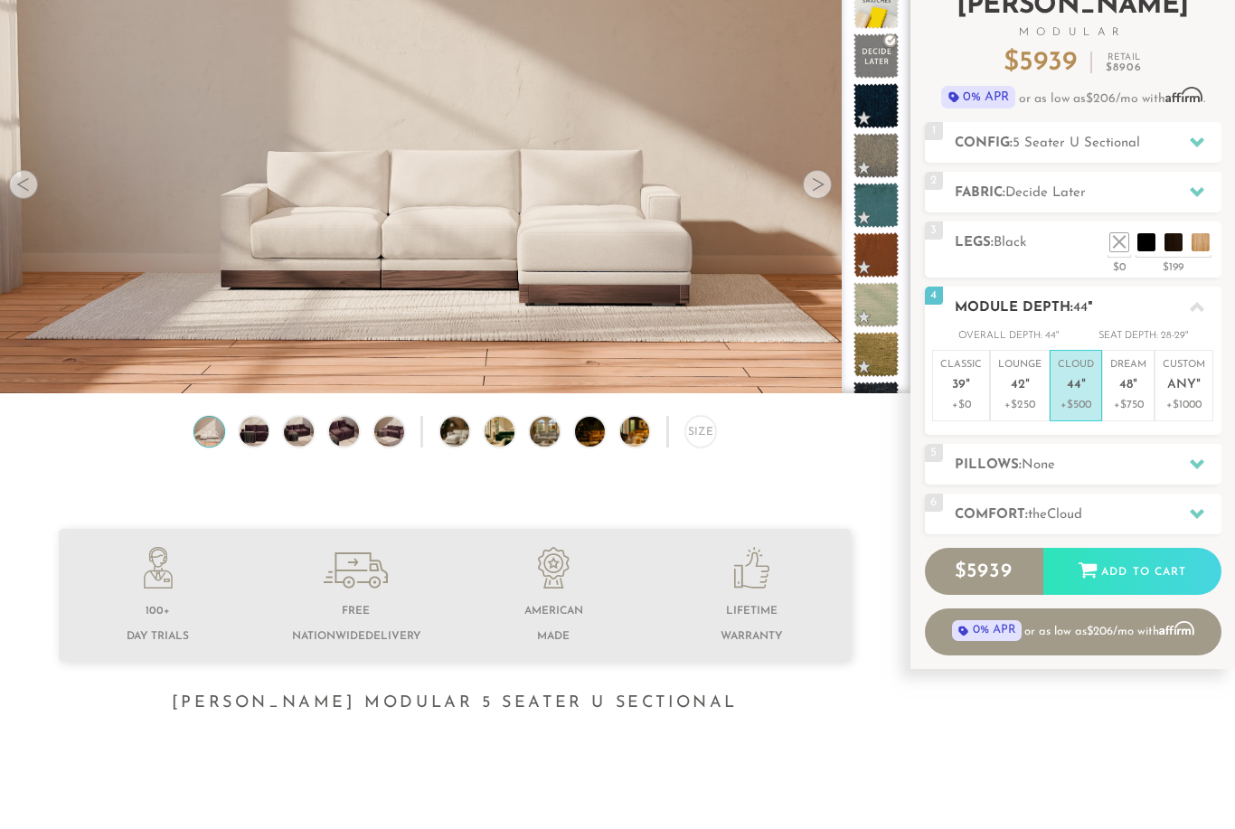
scroll to position [142, 0]
click at [1124, 406] on p "+$750" at bounding box center [1128, 405] width 36 height 16
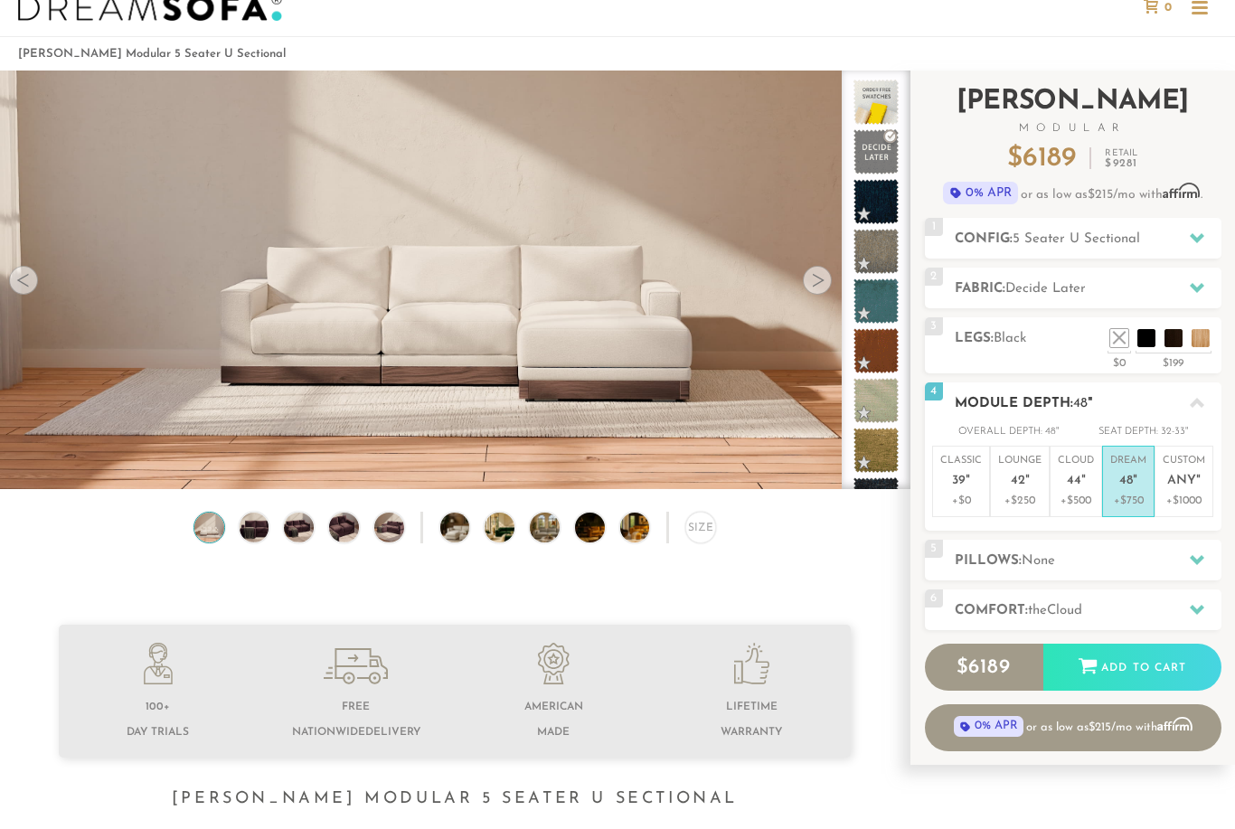
scroll to position [0, 0]
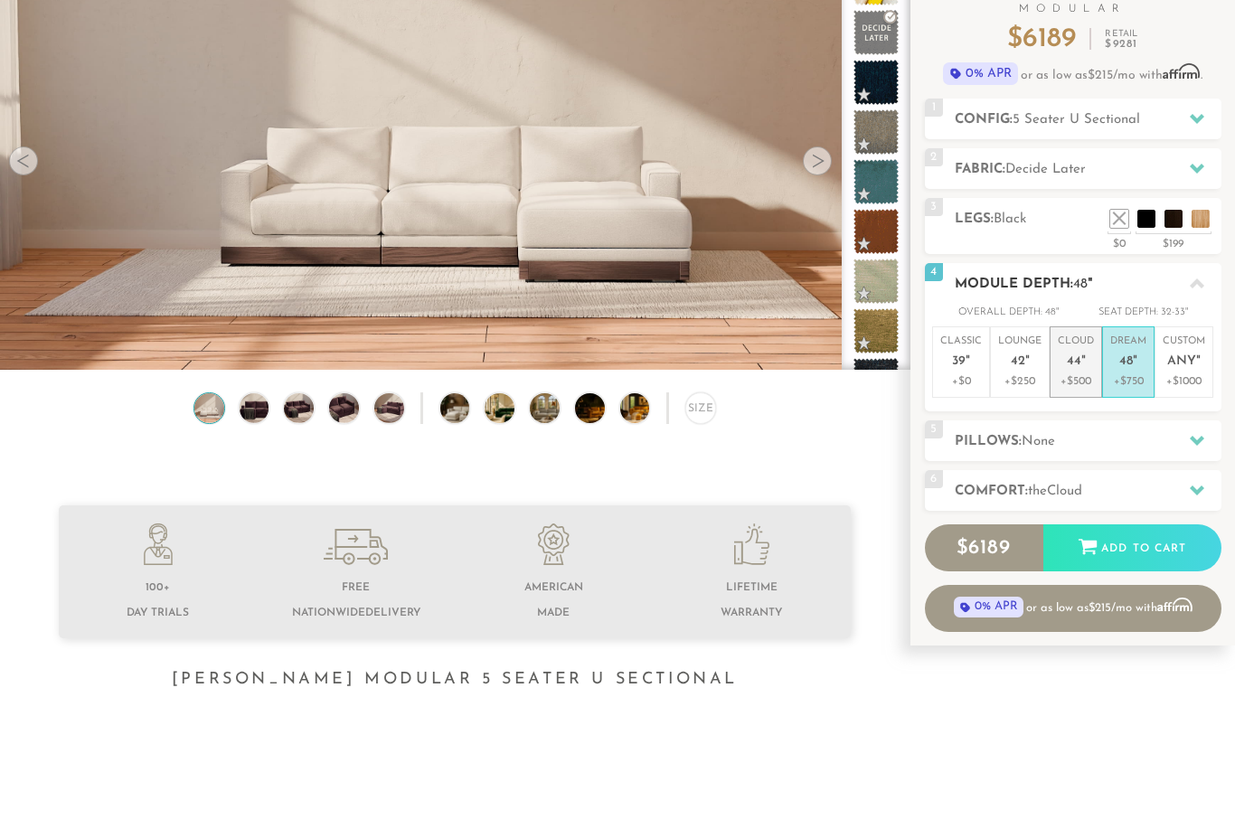
click at [1085, 376] on p "+$500" at bounding box center [1075, 382] width 36 height 16
click at [1039, 373] on p "+$250" at bounding box center [1019, 381] width 43 height 16
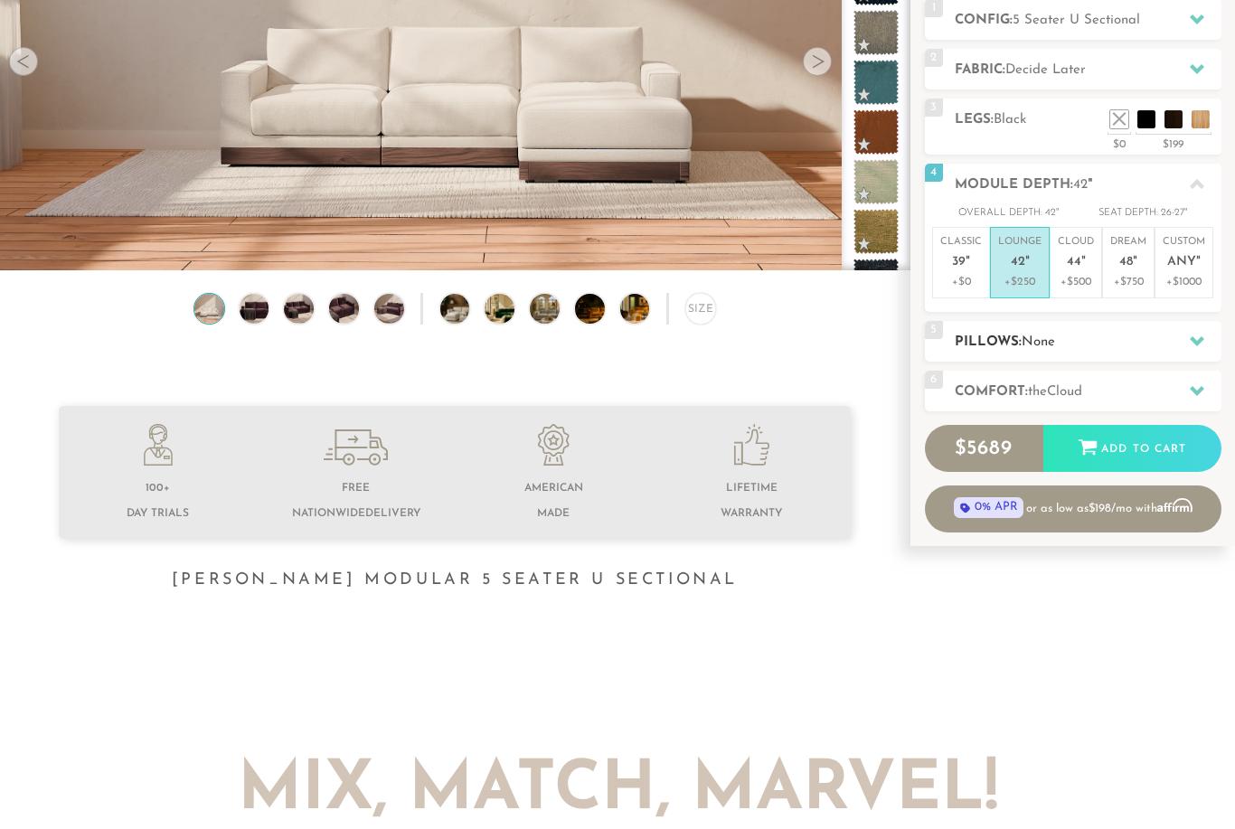
click at [1073, 333] on h2 "Pillows: None" at bounding box center [1087, 343] width 267 height 21
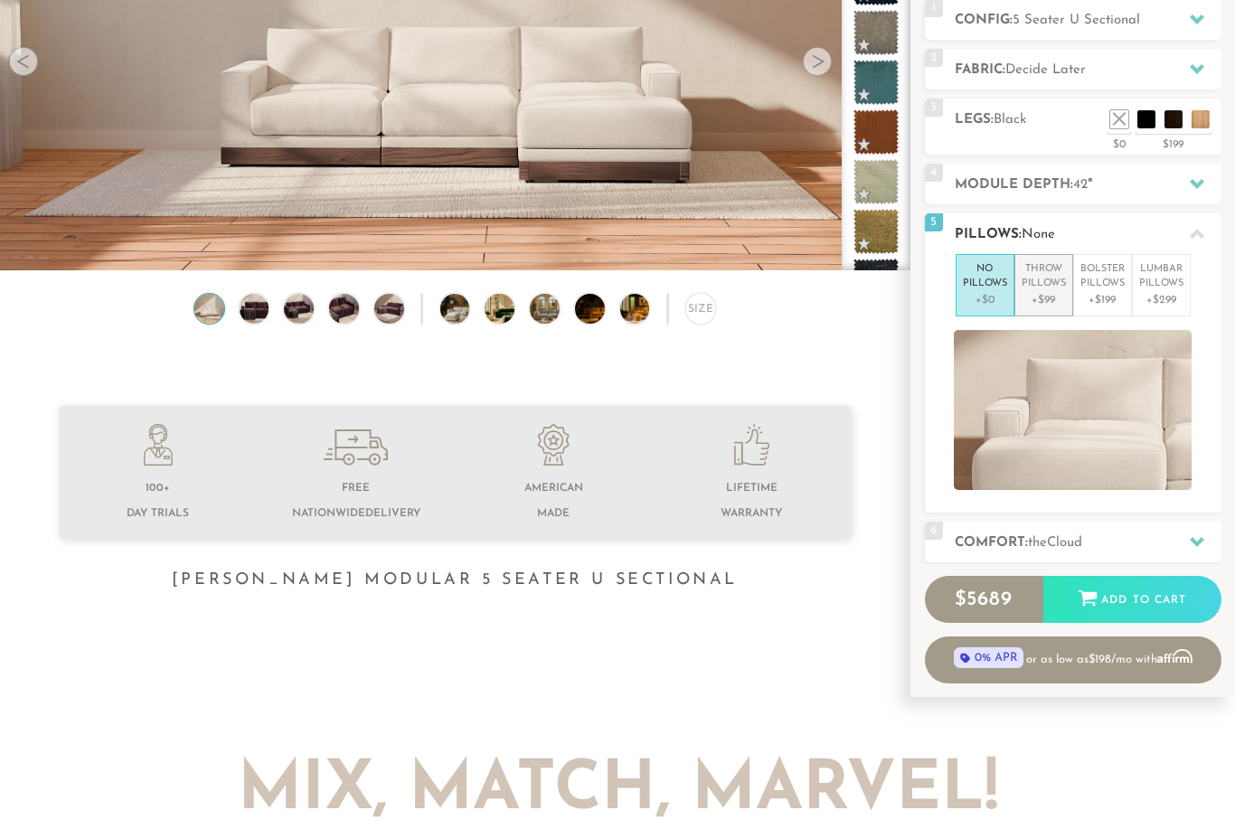
click at [1065, 304] on p "+$99" at bounding box center [1043, 300] width 44 height 16
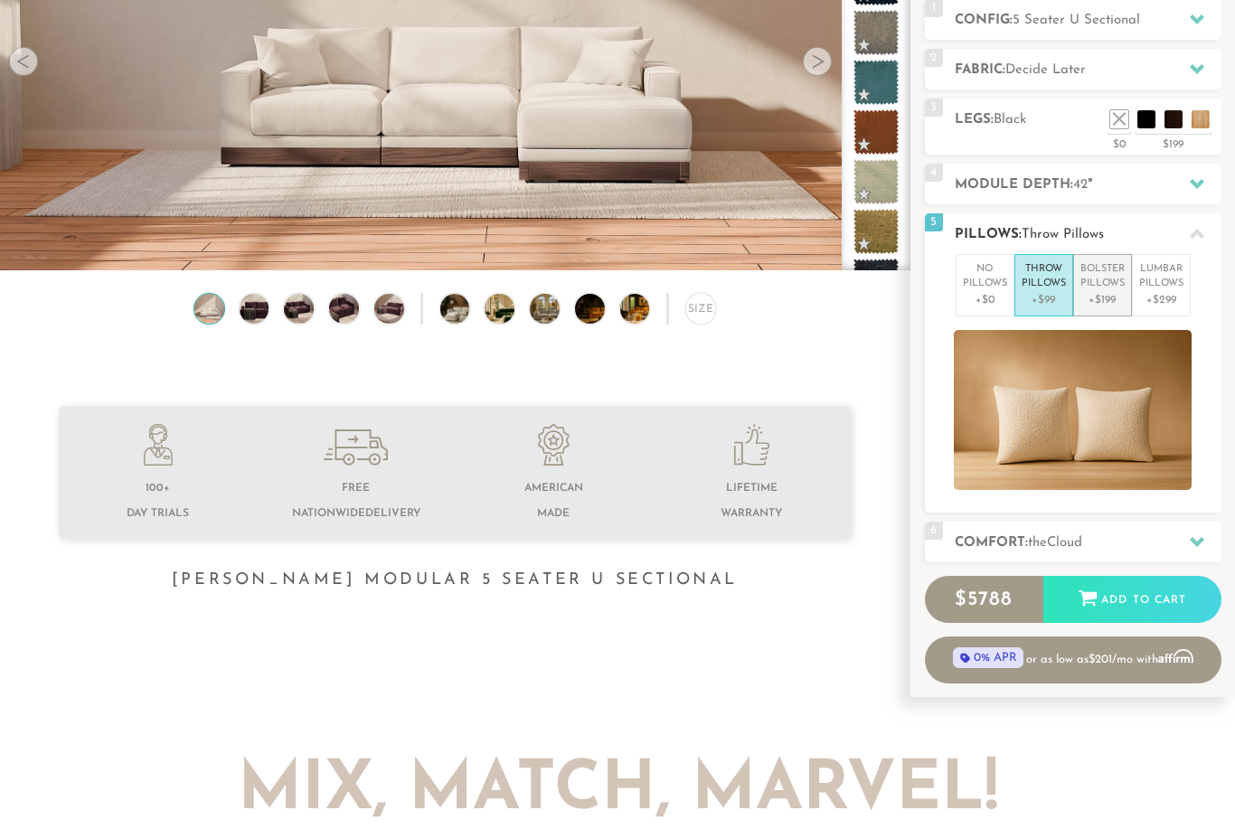
click at [1108, 300] on p "+$199" at bounding box center [1102, 300] width 44 height 16
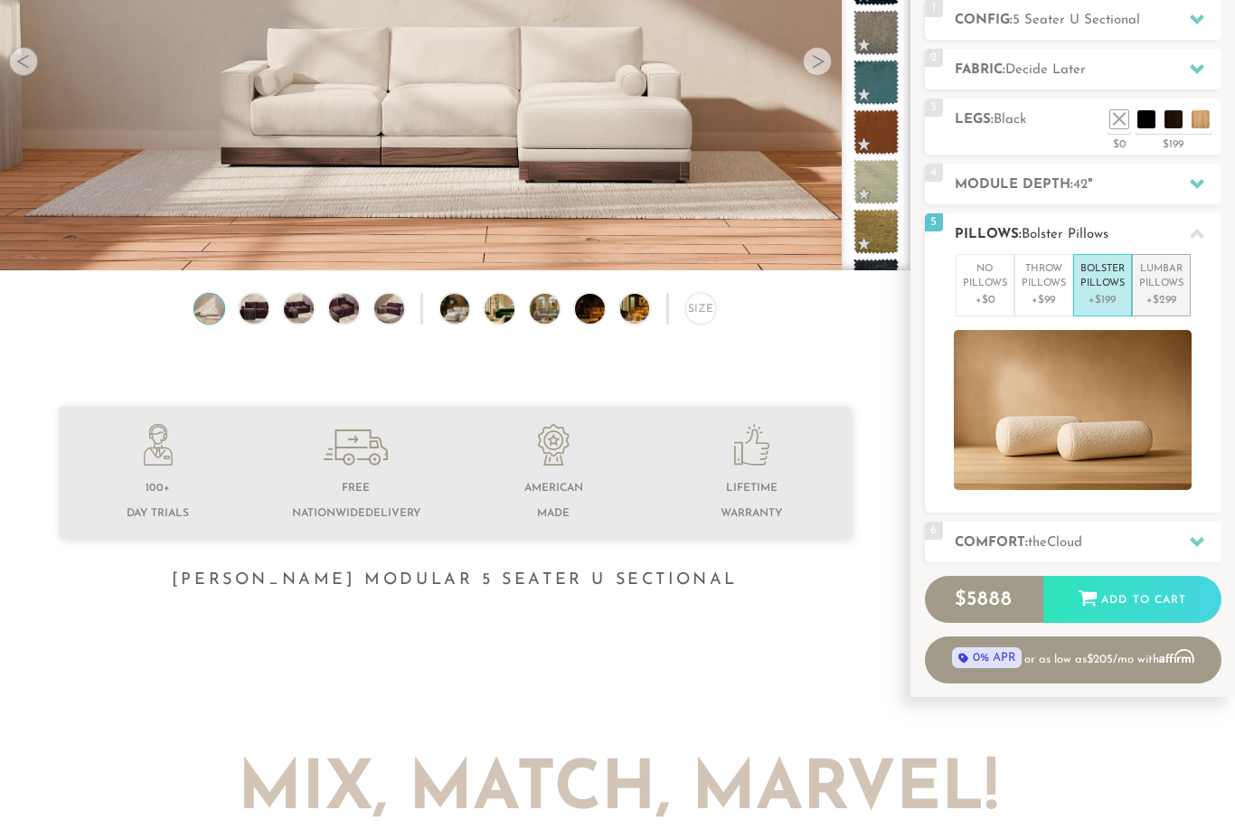
click at [1160, 286] on p "Lumbar Pillows" at bounding box center [1161, 277] width 44 height 30
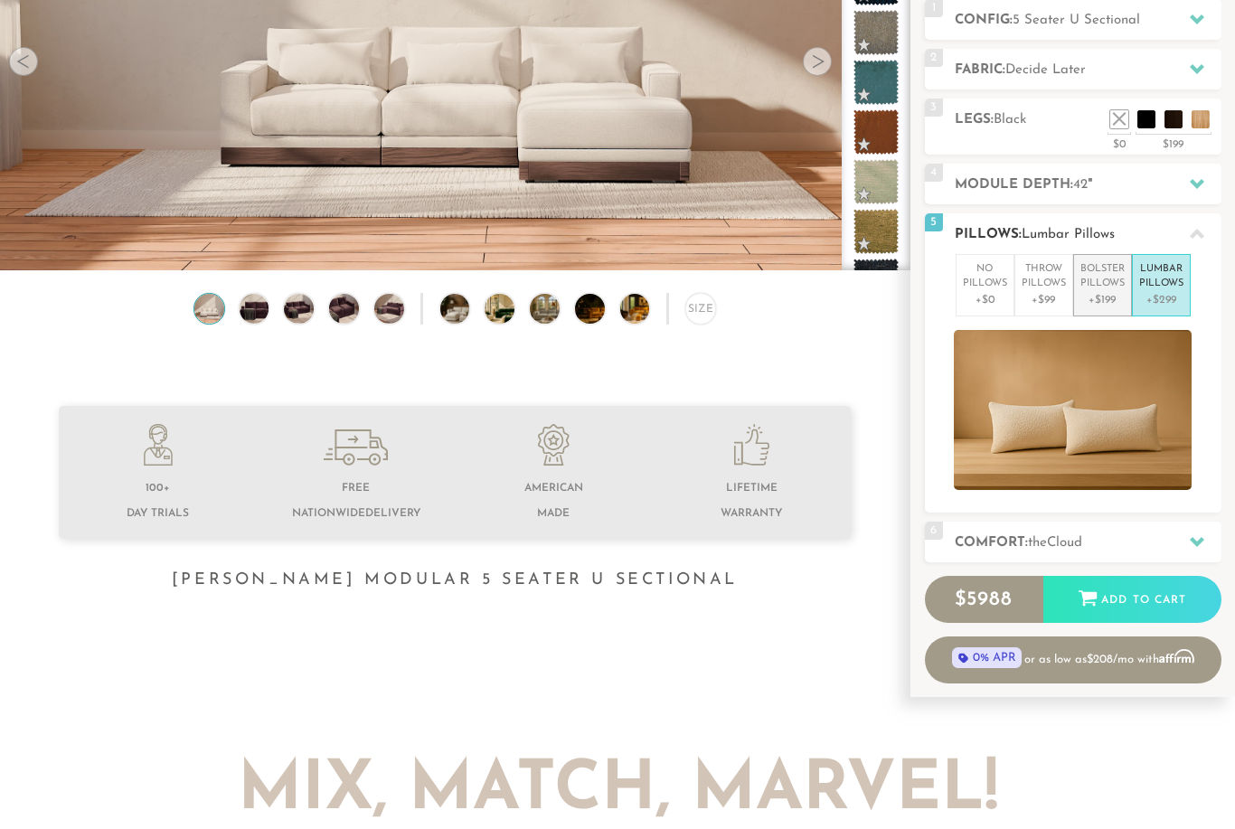
click at [1118, 284] on p "Bolster Pillows" at bounding box center [1102, 277] width 44 height 30
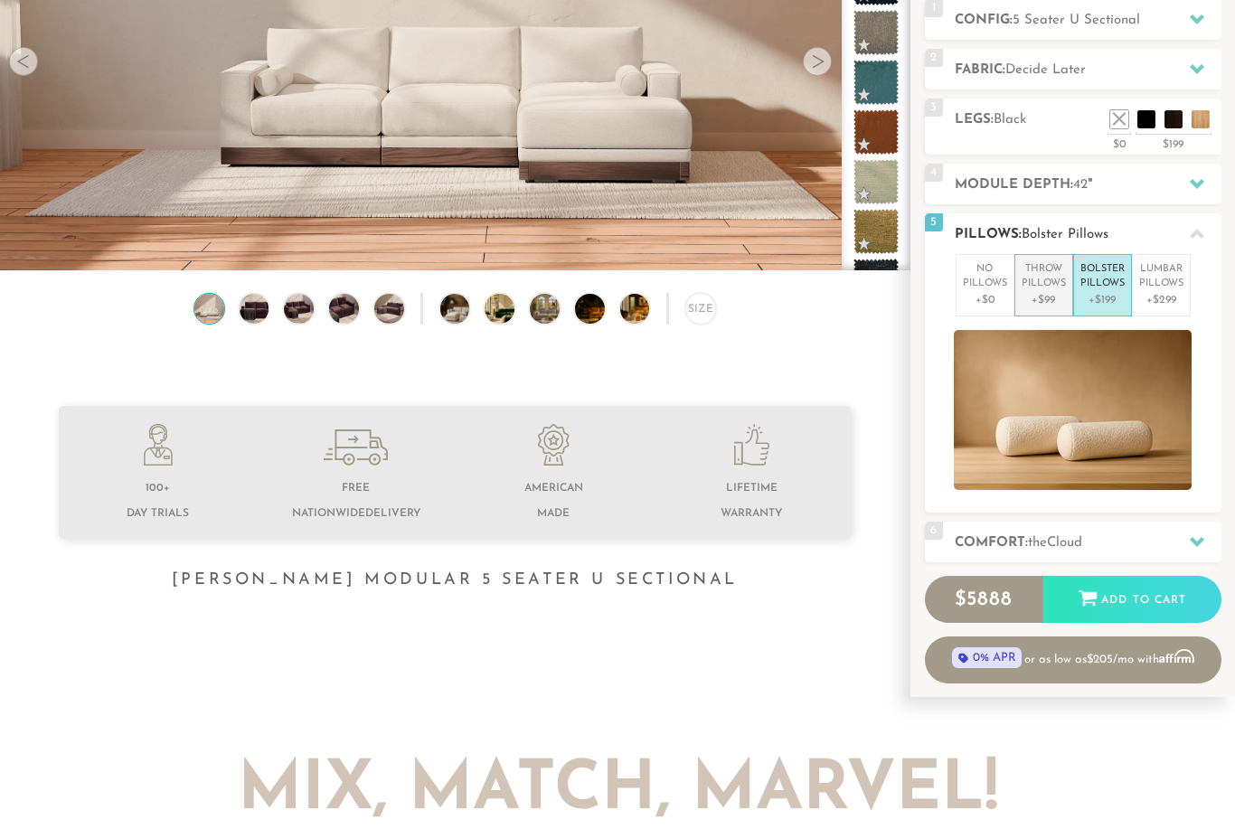
click at [1062, 292] on p "+$99" at bounding box center [1043, 300] width 44 height 16
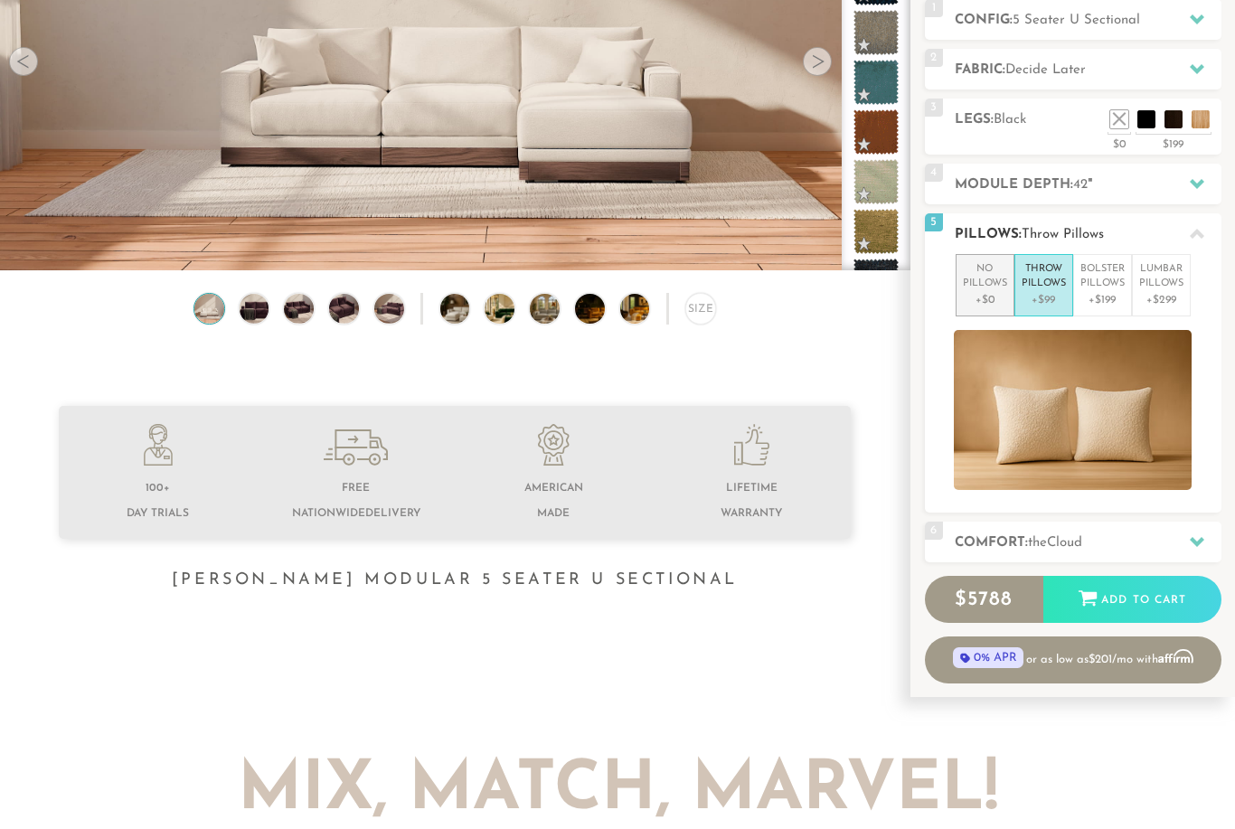
click at [1009, 284] on li "No Pillows +$0" at bounding box center [984, 285] width 59 height 62
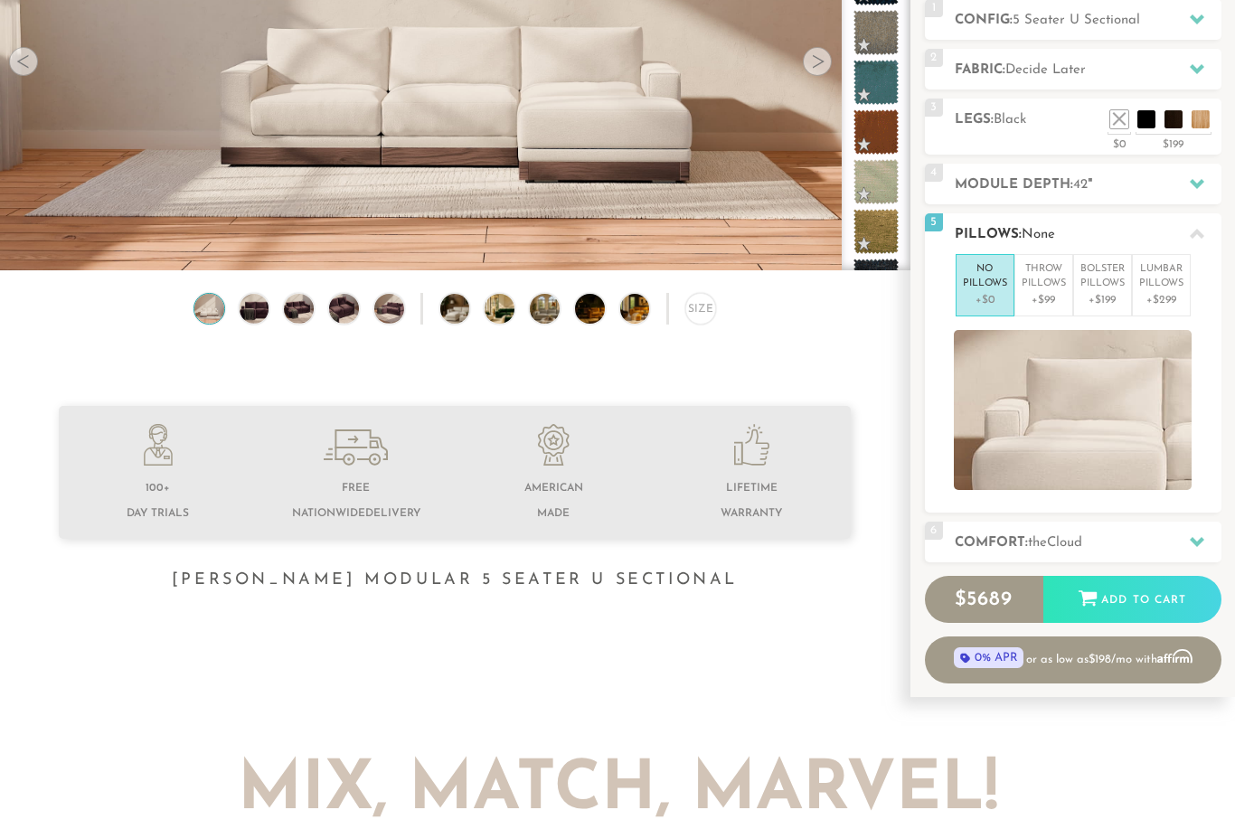
click at [1192, 230] on icon at bounding box center [1196, 234] width 14 height 14
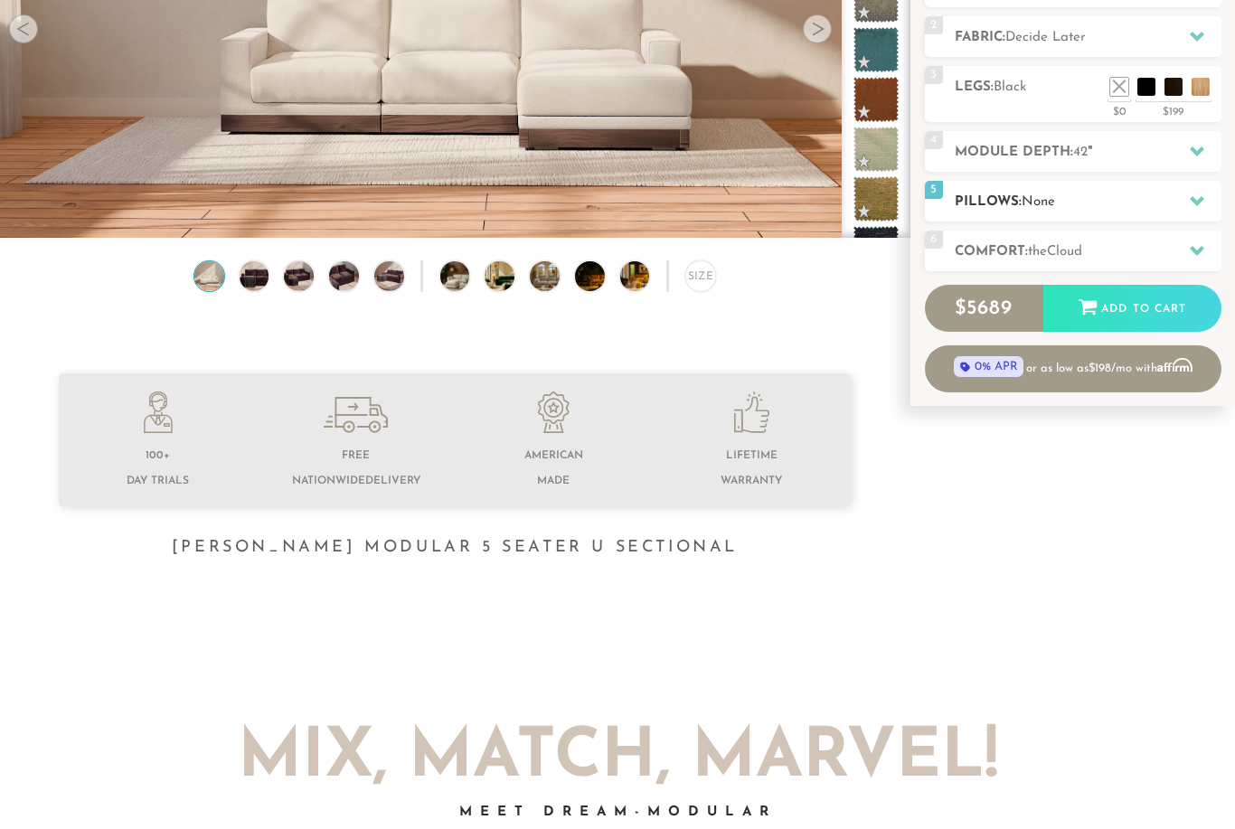
scroll to position [297, 0]
click at [1193, 250] on icon at bounding box center [1196, 251] width 14 height 10
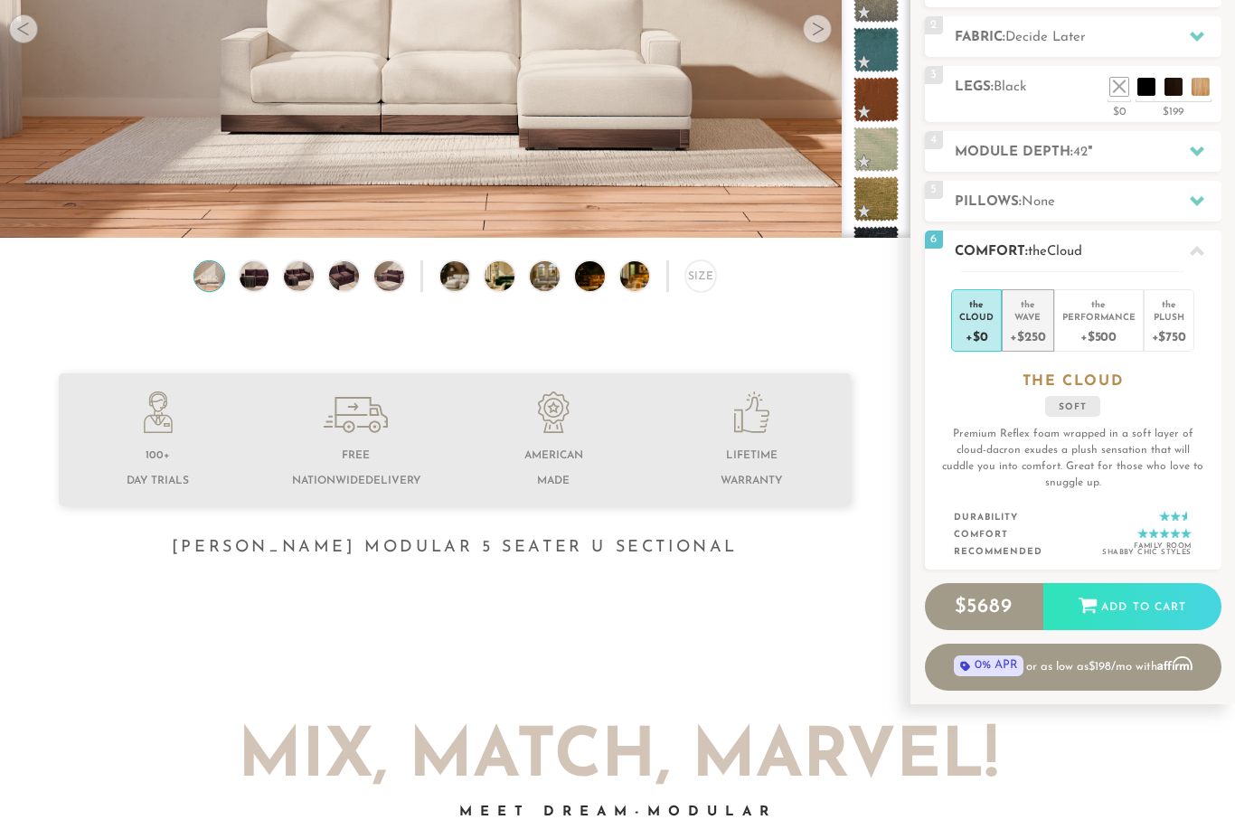
click at [1052, 336] on li "the Wave +$250" at bounding box center [1027, 320] width 52 height 62
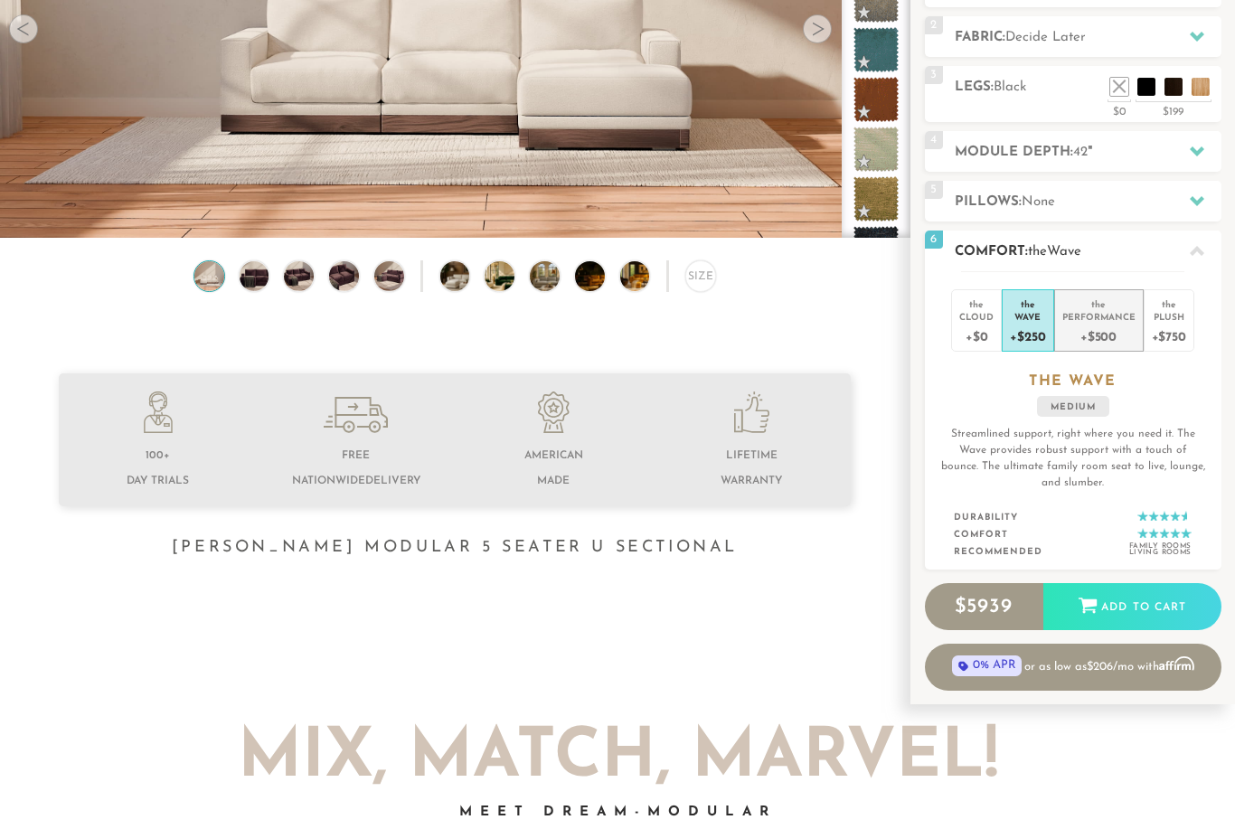
click at [1103, 345] on div "+$500" at bounding box center [1098, 336] width 73 height 26
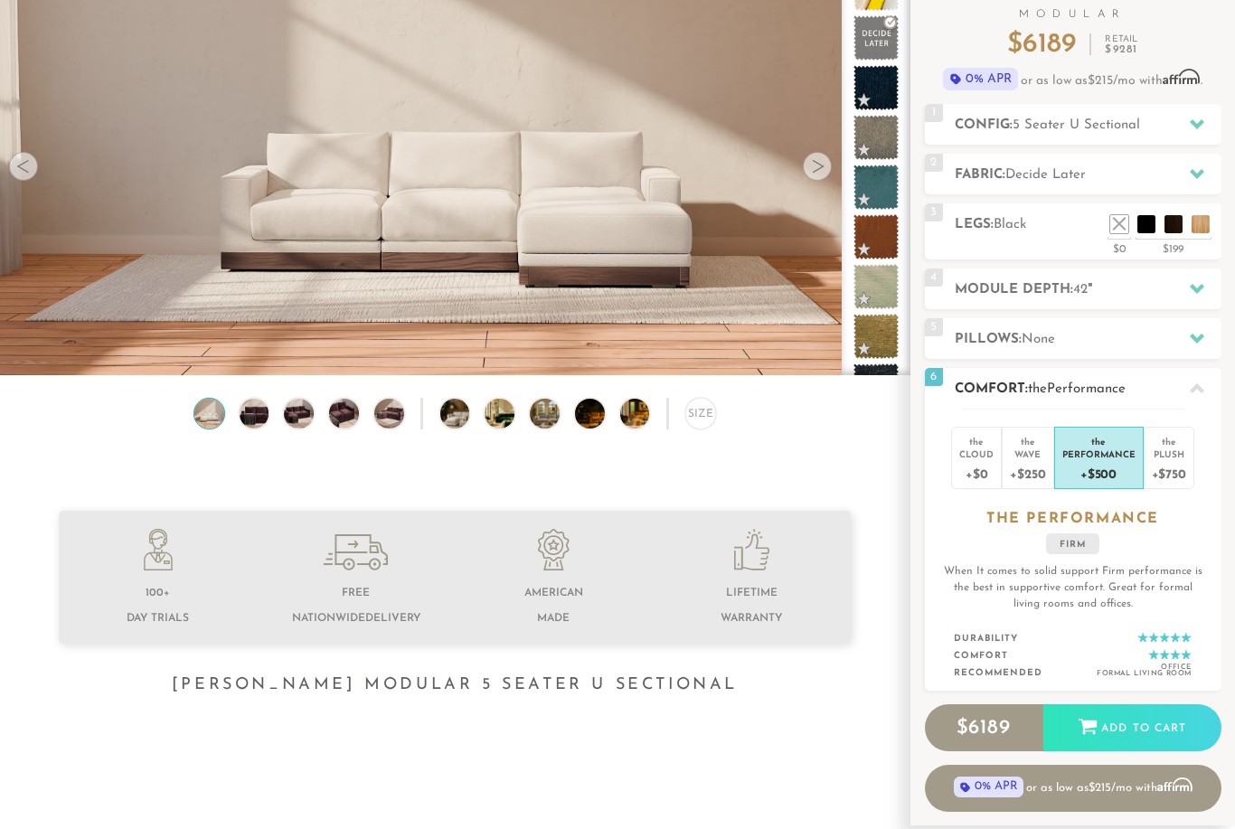
scroll to position [0, 0]
